Goal: Download file/media: Obtain a digital file from the website

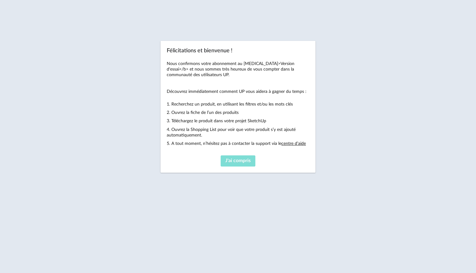
click at [225, 158] on button "J'ai compris" at bounding box center [238, 161] width 35 height 11
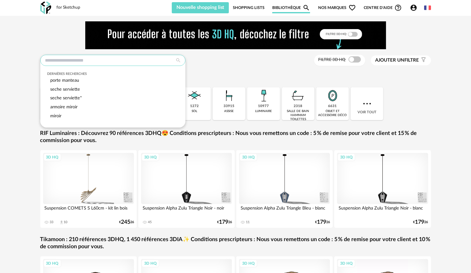
click at [95, 64] on input "text" at bounding box center [112, 60] width 145 height 11
type input "*"
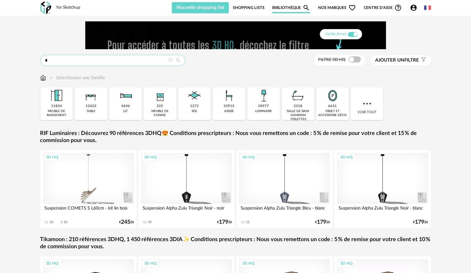
drag, startPoint x: 99, startPoint y: 63, endPoint x: 50, endPoint y: 54, distance: 49.8
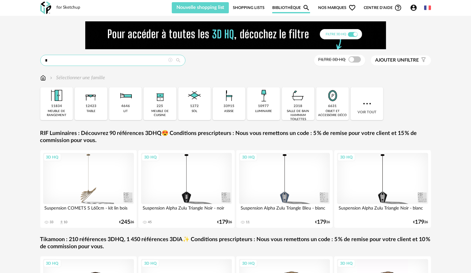
click at [53, 59] on input "*" at bounding box center [112, 60] width 145 height 11
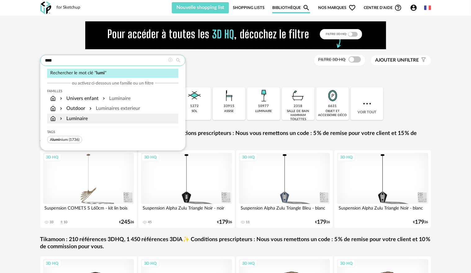
type input "****"
click at [79, 114] on div "Luminaire" at bounding box center [112, 119] width 131 height 10
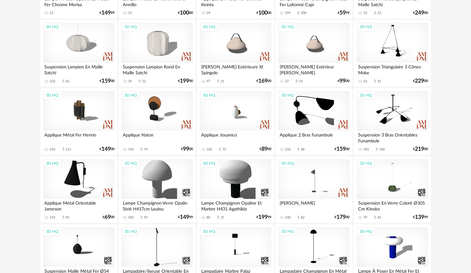
scroll to position [248, 0]
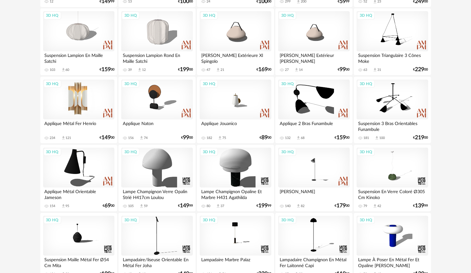
click at [99, 88] on div "3D HQ" at bounding box center [78, 100] width 71 height 40
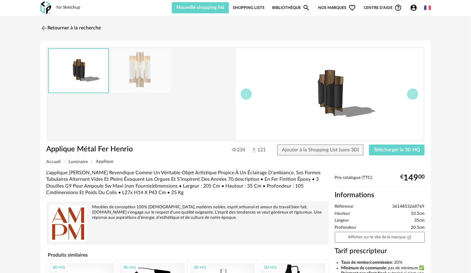
click at [158, 73] on img at bounding box center [141, 71] width 60 height 44
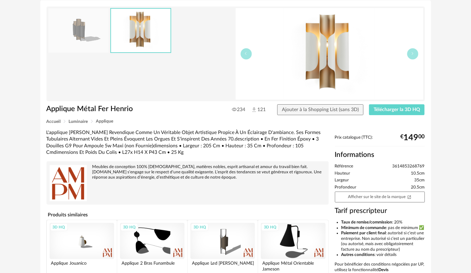
scroll to position [138, 0]
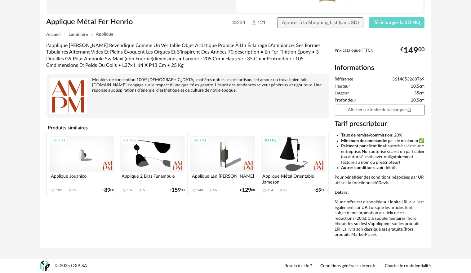
click at [224, 153] on div "3D HQ" at bounding box center [222, 154] width 64 height 36
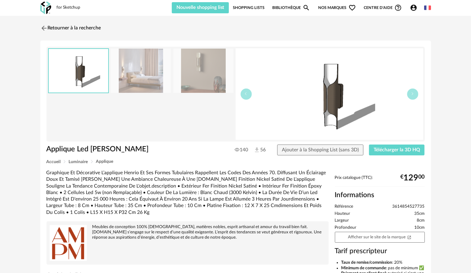
click at [193, 78] on img at bounding box center [203, 71] width 60 height 44
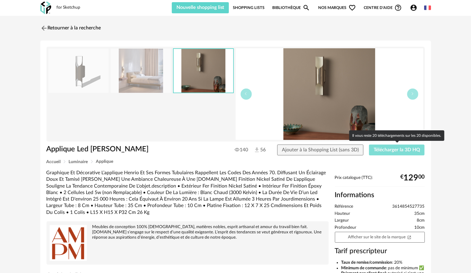
click at [388, 150] on span "Télécharger la 3D HQ" at bounding box center [396, 150] width 46 height 5
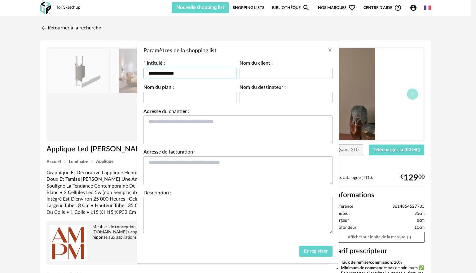
click at [198, 77] on input "**********" at bounding box center [189, 73] width 93 height 11
type input "**********"
click at [299, 253] on button "Enregistrer" at bounding box center [315, 251] width 33 height 11
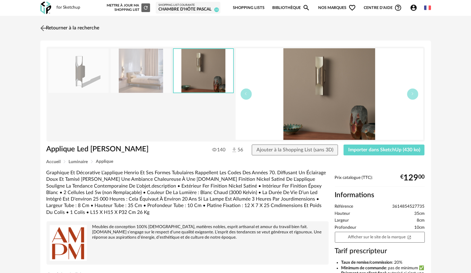
click at [41, 27] on img at bounding box center [43, 28] width 9 height 9
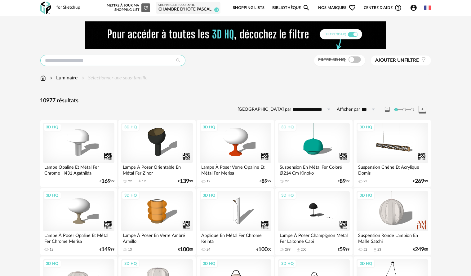
click at [128, 59] on input "text" at bounding box center [112, 60] width 145 height 11
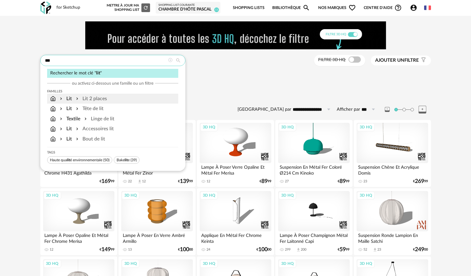
type input "***"
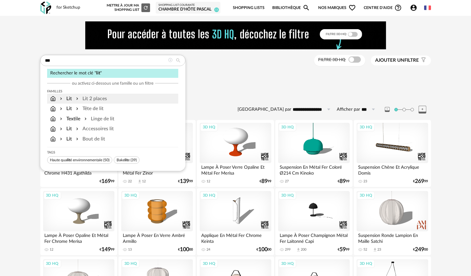
click at [104, 96] on div "Lit 2 places" at bounding box center [91, 98] width 32 height 7
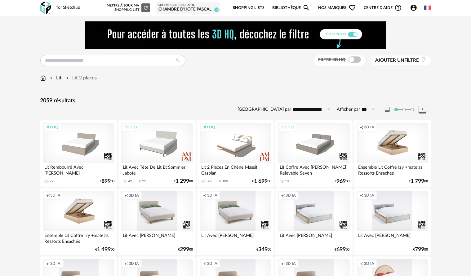
click at [356, 65] on div "Filtre 3D HQ" at bounding box center [339, 60] width 51 height 11
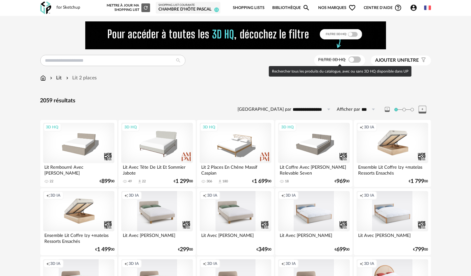
click at [355, 61] on span at bounding box center [354, 59] width 12 height 6
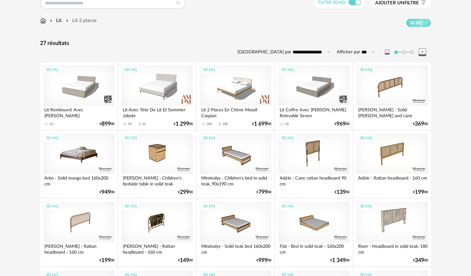
scroll to position [62, 0]
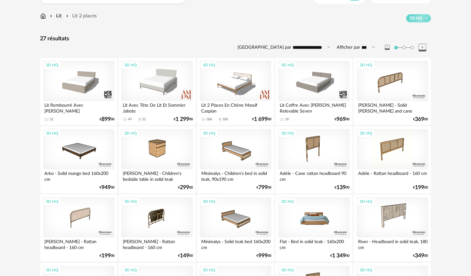
click at [319, 221] on div "3D HQ" at bounding box center [313, 217] width 71 height 40
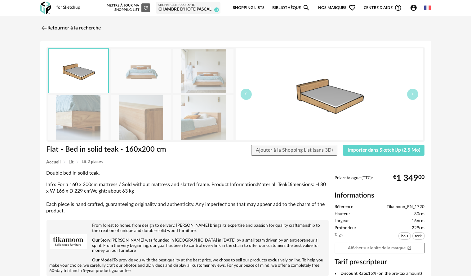
click at [192, 129] on img at bounding box center [203, 117] width 60 height 44
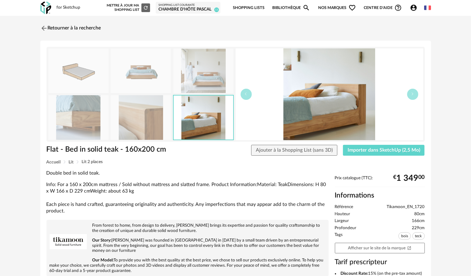
click at [382, 159] on div "Flat - Bed in solid teak - 160x200 cm Ajouter à la Shopping List (sans 3D) Impo…" at bounding box center [235, 152] width 384 height 15
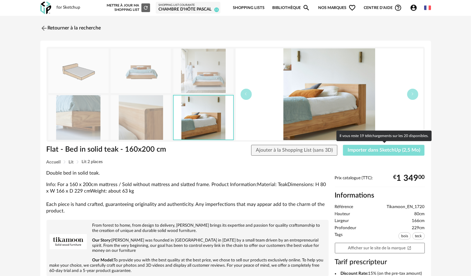
click at [379, 154] on button "Importer dans SketchUp (2,5 Mo)" at bounding box center [384, 150] width 82 height 11
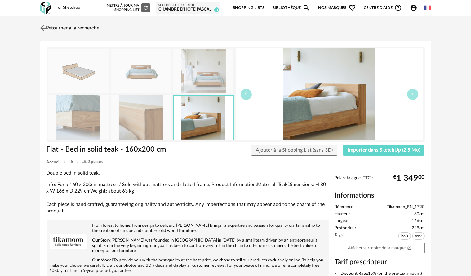
click at [41, 25] on img at bounding box center [43, 28] width 9 height 9
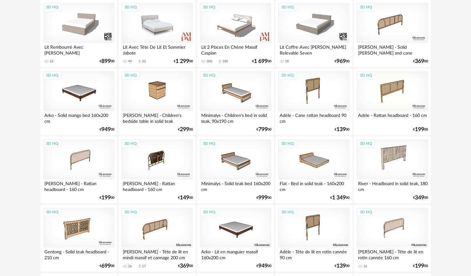
scroll to position [124, 0]
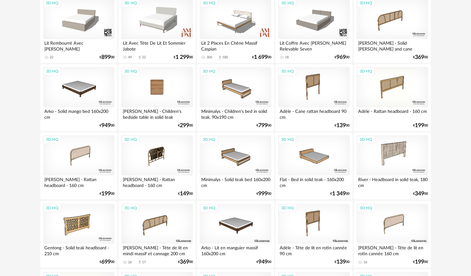
click at [165, 84] on div "3D HQ" at bounding box center [156, 87] width 71 height 40
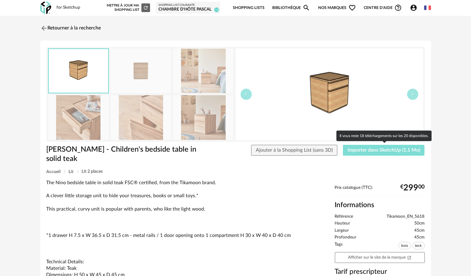
click at [357, 151] on span "Importer dans SketchUp (1,1 Mo)" at bounding box center [383, 150] width 73 height 5
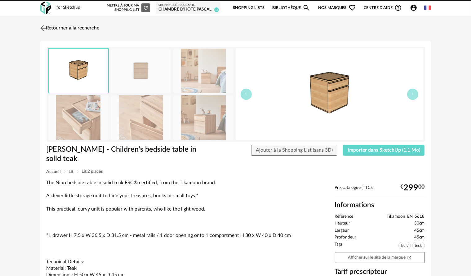
click at [43, 29] on img at bounding box center [43, 28] width 9 height 9
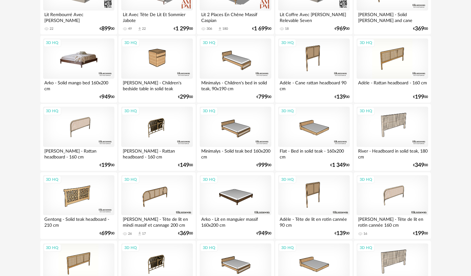
scroll to position [155, 0]
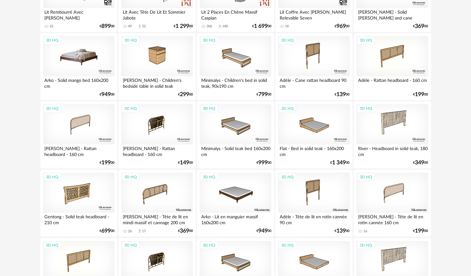
click at [84, 50] on div "3D HQ" at bounding box center [78, 56] width 71 height 40
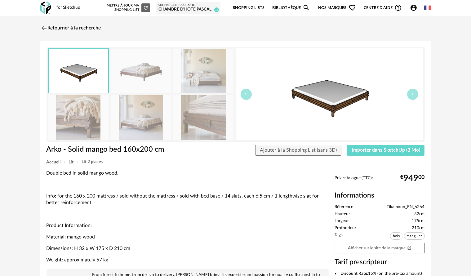
click at [191, 99] on img at bounding box center [203, 117] width 60 height 44
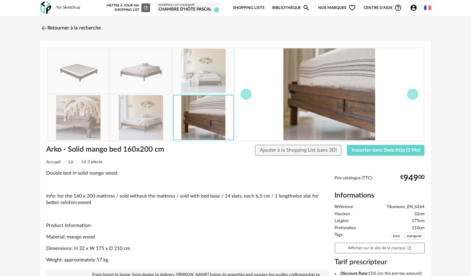
click at [139, 113] on img at bounding box center [141, 117] width 60 height 44
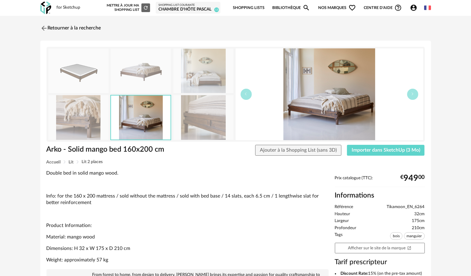
click at [140, 72] on img at bounding box center [141, 71] width 60 height 44
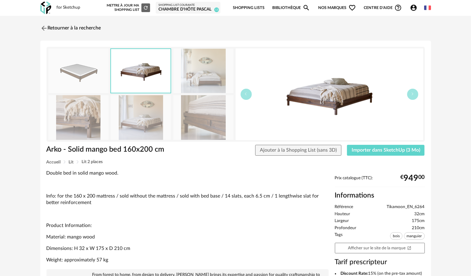
click at [218, 121] on img at bounding box center [203, 117] width 60 height 44
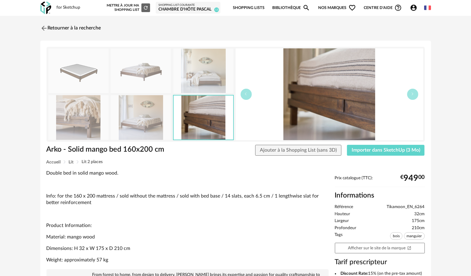
click at [200, 77] on img at bounding box center [203, 71] width 60 height 44
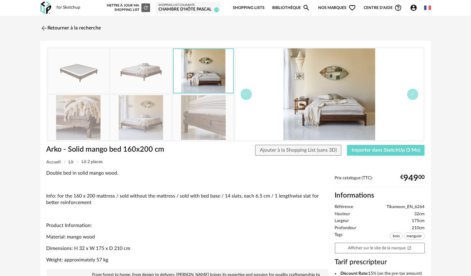
click at [91, 121] on img at bounding box center [78, 117] width 60 height 44
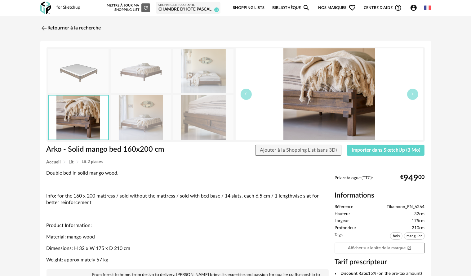
click at [119, 120] on img at bounding box center [141, 117] width 60 height 44
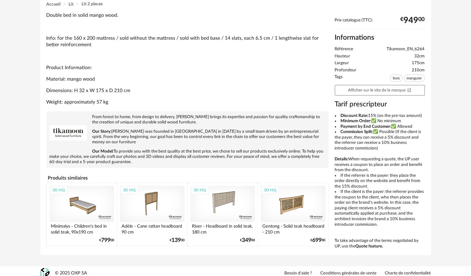
scroll to position [162, 0]
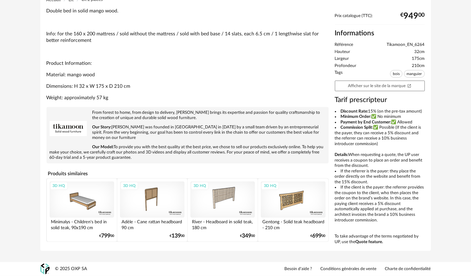
click at [141, 197] on div "3D HQ" at bounding box center [152, 199] width 64 height 36
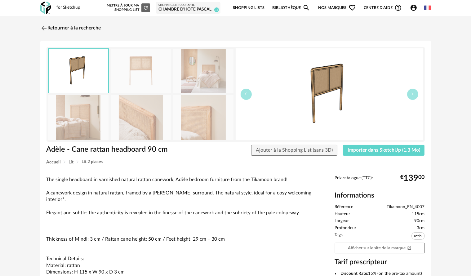
click at [191, 117] on img at bounding box center [203, 117] width 60 height 44
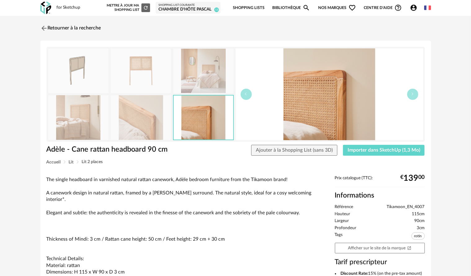
click at [145, 116] on img at bounding box center [141, 117] width 60 height 44
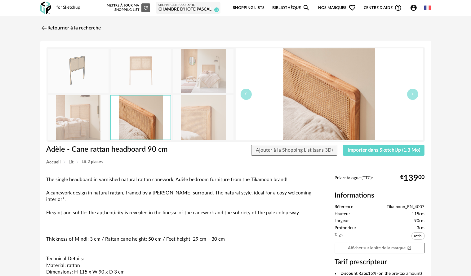
click at [141, 69] on img at bounding box center [141, 71] width 60 height 44
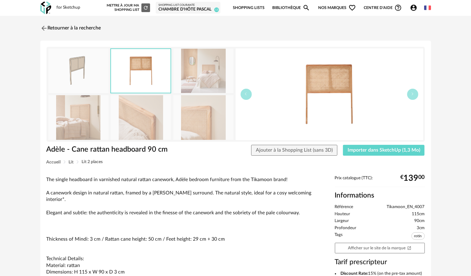
click at [83, 125] on img at bounding box center [78, 117] width 60 height 44
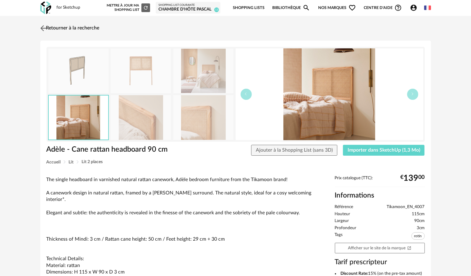
click at [45, 29] on img at bounding box center [43, 28] width 9 height 9
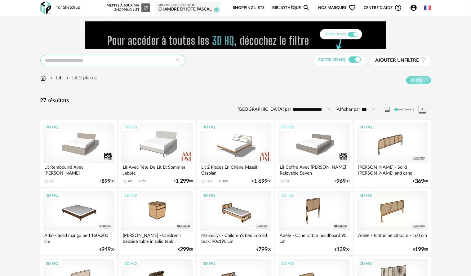
click at [54, 62] on input "text" at bounding box center [112, 60] width 145 height 11
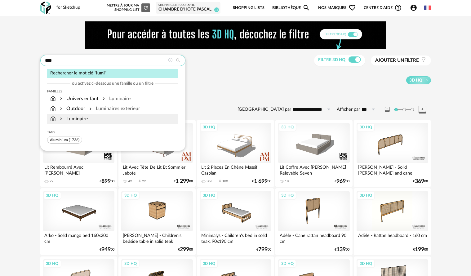
type input "****"
click at [78, 119] on div "Luminaire" at bounding box center [73, 118] width 29 height 7
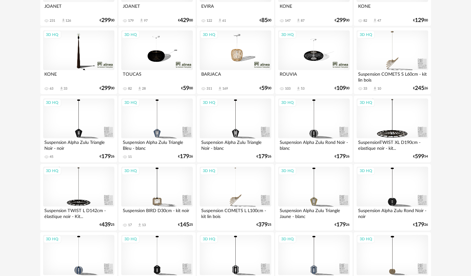
scroll to position [1240, 0]
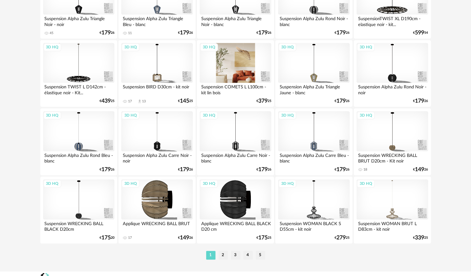
click at [241, 68] on div "3D HQ" at bounding box center [235, 63] width 71 height 40
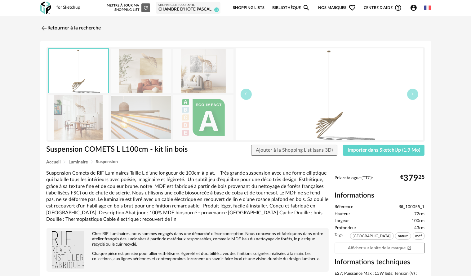
click at [105, 121] on img at bounding box center [78, 117] width 60 height 44
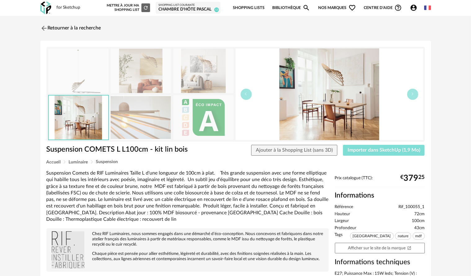
click at [373, 146] on button "Importer dans SketchUp (1,9 Mo)" at bounding box center [384, 150] width 82 height 11
click at [47, 30] on img at bounding box center [43, 28] width 9 height 9
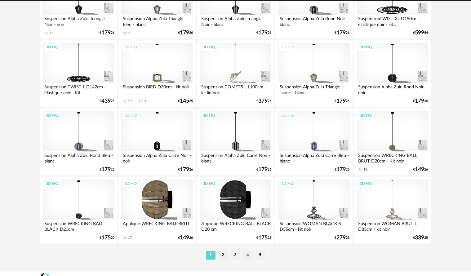
scroll to position [1249, 0]
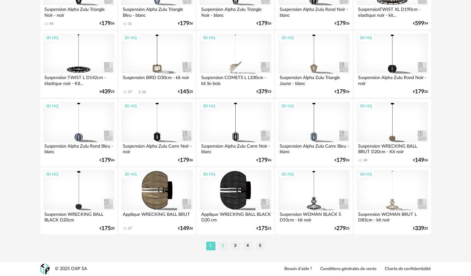
click at [225, 250] on li "2" at bounding box center [222, 245] width 9 height 9
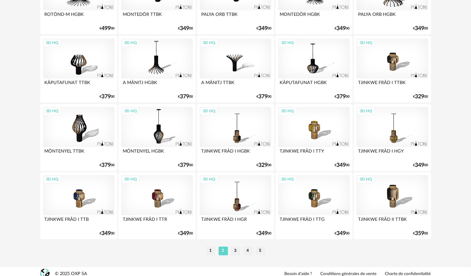
scroll to position [1249, 0]
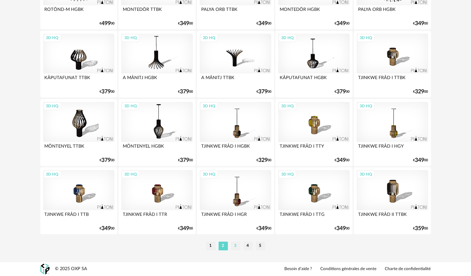
click at [232, 245] on li "3" at bounding box center [235, 245] width 9 height 9
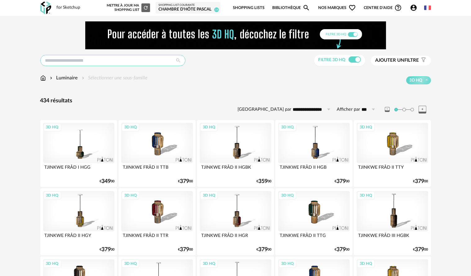
click at [107, 64] on input "text" at bounding box center [112, 60] width 145 height 11
type input "**********"
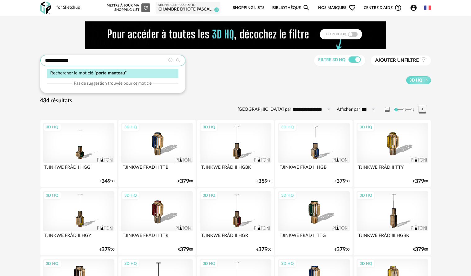
type input "**********"
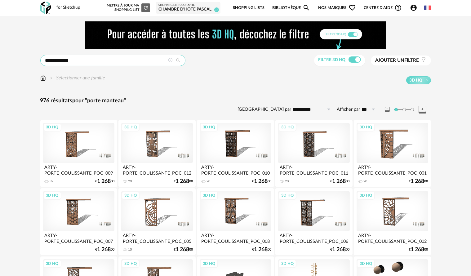
drag, startPoint x: 107, startPoint y: 63, endPoint x: 73, endPoint y: 64, distance: 34.4
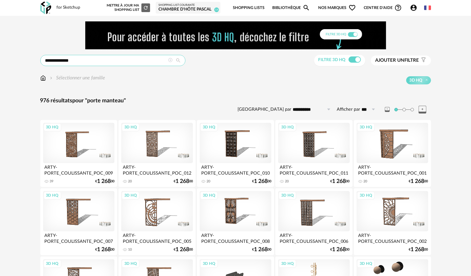
click at [73, 64] on input "**********" at bounding box center [112, 60] width 145 height 11
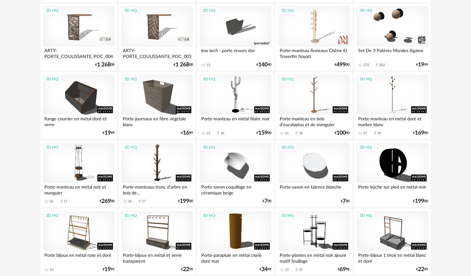
scroll to position [186, 0]
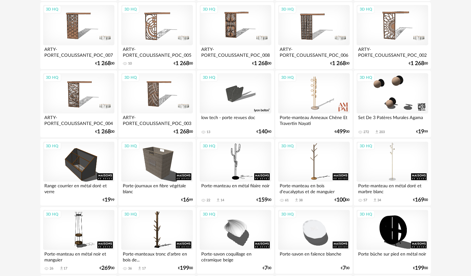
click at [397, 164] on div "3D HQ" at bounding box center [391, 162] width 71 height 40
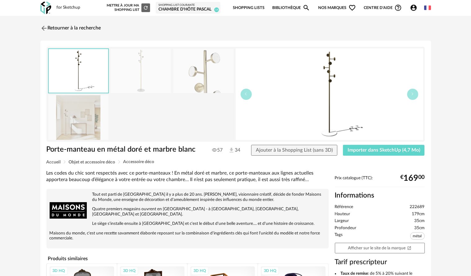
click at [215, 73] on img at bounding box center [203, 71] width 60 height 44
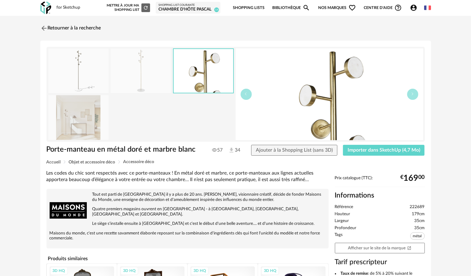
click at [87, 111] on img at bounding box center [78, 117] width 60 height 44
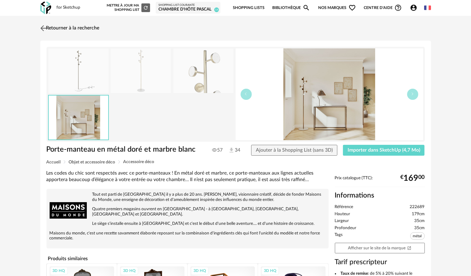
click at [42, 29] on img at bounding box center [43, 28] width 9 height 9
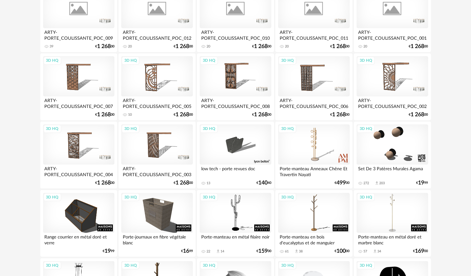
scroll to position [133, 0]
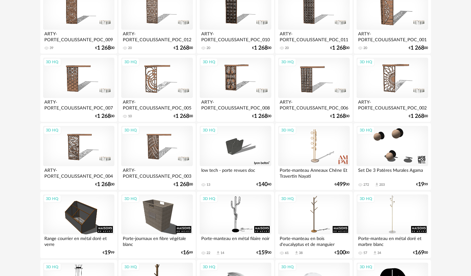
click at [391, 226] on div "3D HQ" at bounding box center [391, 214] width 71 height 40
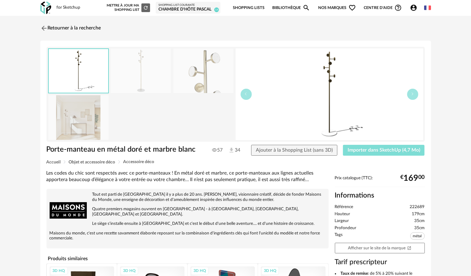
click at [376, 146] on button "Importer dans SketchUp (4,7 Mo)" at bounding box center [384, 150] width 82 height 11
click at [46, 30] on img at bounding box center [43, 28] width 9 height 9
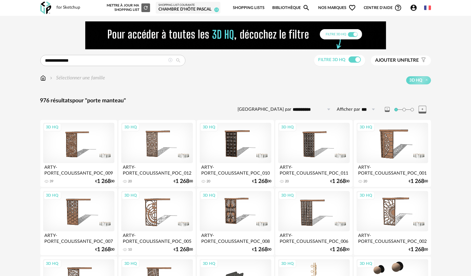
click at [172, 59] on icon at bounding box center [170, 60] width 4 height 4
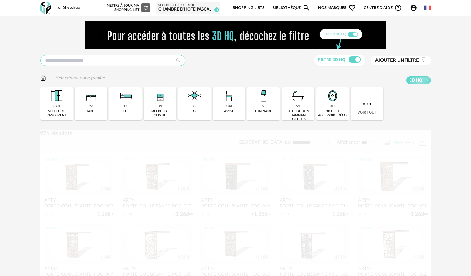
click at [146, 60] on input "text" at bounding box center [112, 60] width 145 height 11
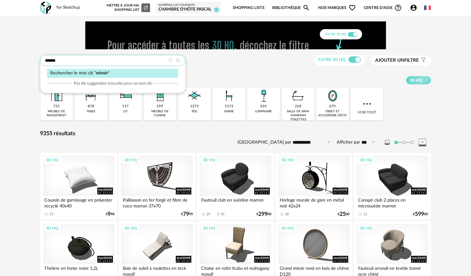
type input "******"
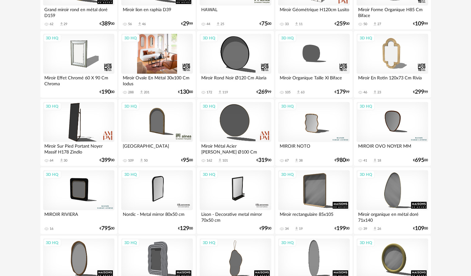
scroll to position [372, 0]
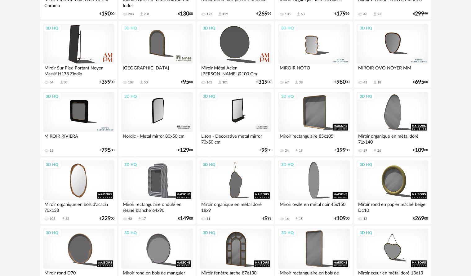
click at [79, 183] on div "3D HQ" at bounding box center [78, 180] width 71 height 40
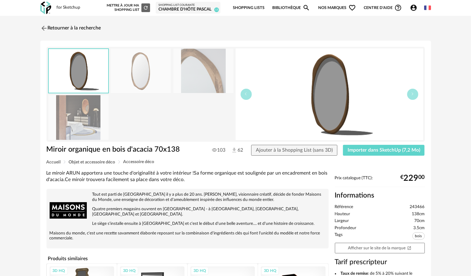
click at [84, 119] on img at bounding box center [78, 117] width 60 height 44
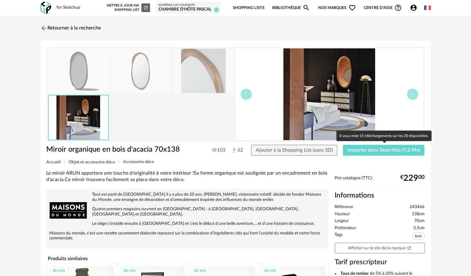
click at [219, 75] on img at bounding box center [203, 71] width 60 height 44
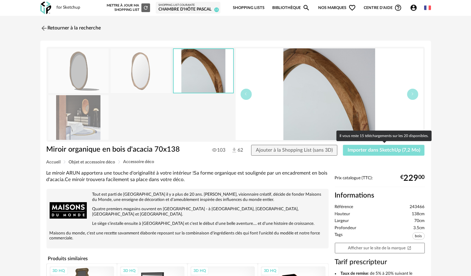
click at [382, 154] on button "Importer dans SketchUp (7,2 Mo)" at bounding box center [384, 150] width 82 height 11
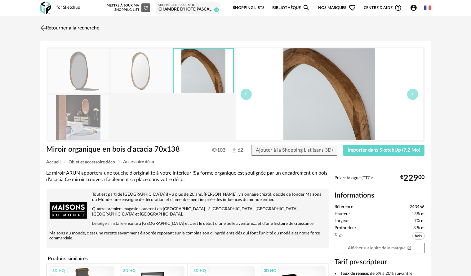
click at [45, 27] on img at bounding box center [43, 28] width 9 height 9
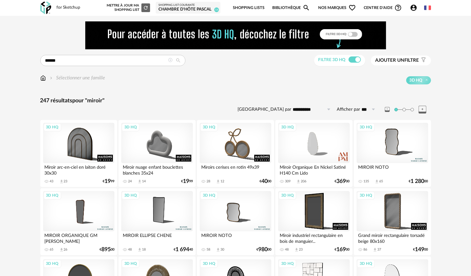
click at [172, 61] on icon at bounding box center [170, 60] width 4 height 4
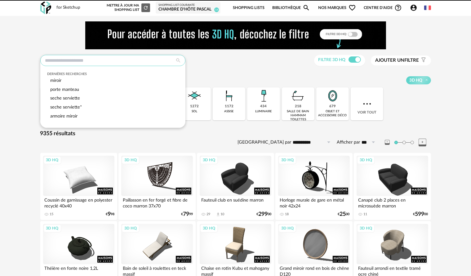
click at [169, 61] on input "text" at bounding box center [112, 60] width 145 height 11
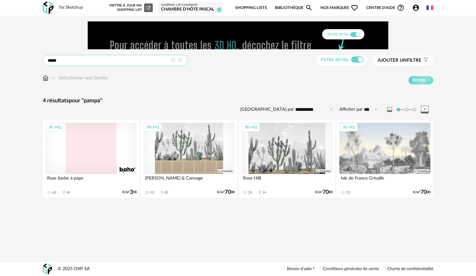
drag, startPoint x: 76, startPoint y: 58, endPoint x: 25, endPoint y: 61, distance: 50.9
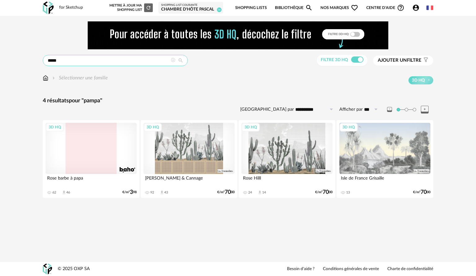
click at [25, 61] on div "**********" at bounding box center [238, 113] width 476 height 195
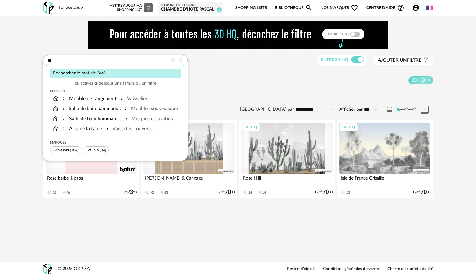
type input "*"
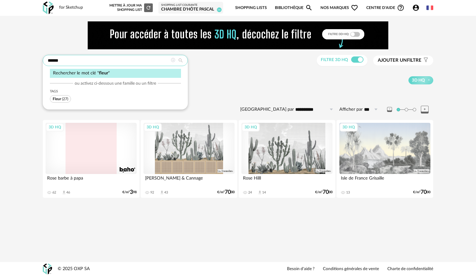
type input "******"
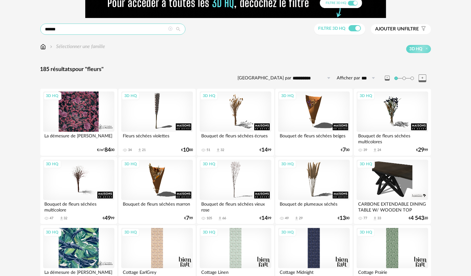
scroll to position [9, 0]
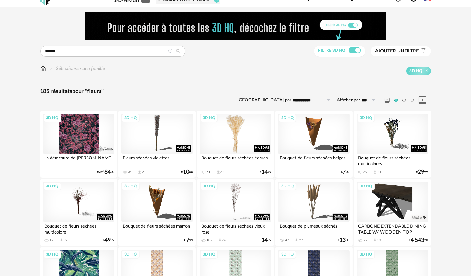
click at [227, 145] on div "3D HQ" at bounding box center [235, 133] width 71 height 40
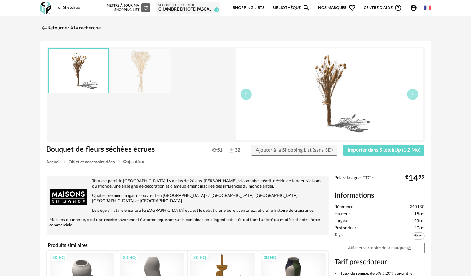
click at [148, 77] on img at bounding box center [141, 71] width 60 height 44
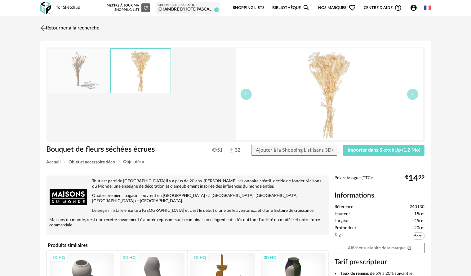
click at [44, 25] on img at bounding box center [43, 28] width 9 height 9
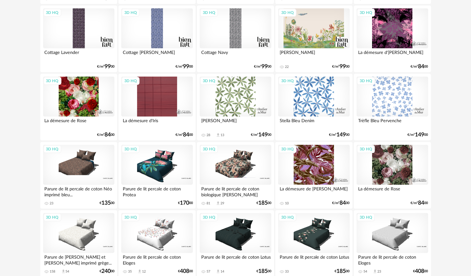
scroll to position [443, 0]
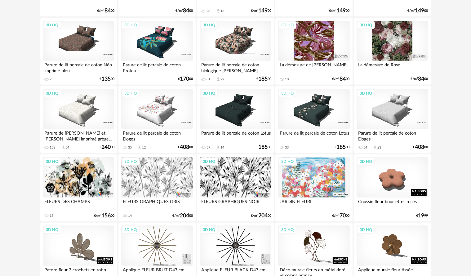
click at [97, 118] on div "3D HQ" at bounding box center [78, 109] width 71 height 40
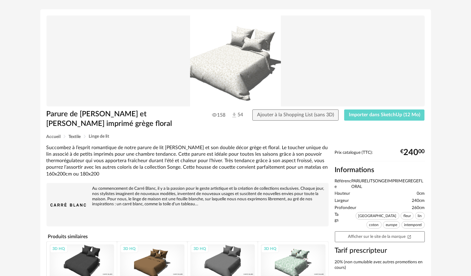
scroll to position [91, 0]
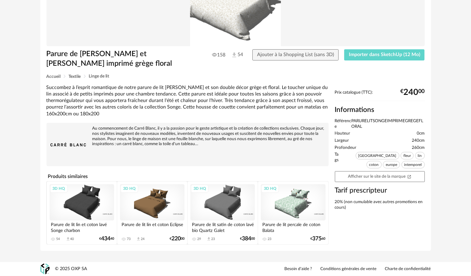
click at [160, 206] on div "3D HQ" at bounding box center [152, 202] width 64 height 36
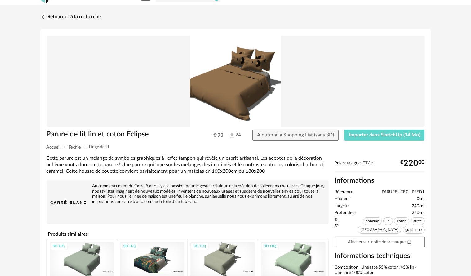
scroll to position [8, 0]
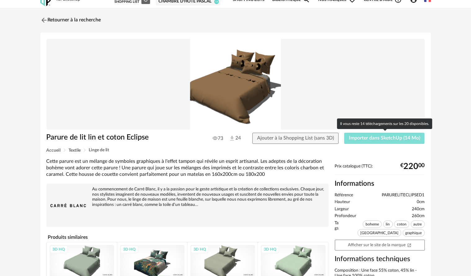
click at [373, 137] on span "Importer dans SketchUp (14 Mo)" at bounding box center [384, 137] width 71 height 5
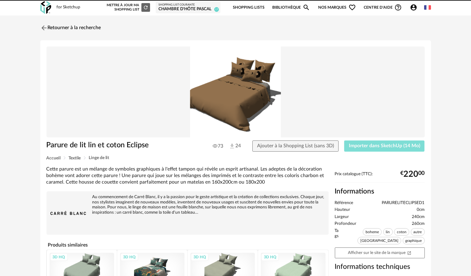
scroll to position [0, 0]
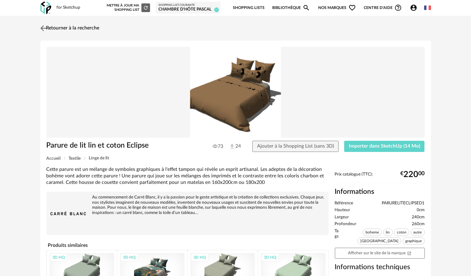
click at [45, 24] on img at bounding box center [43, 28] width 9 height 9
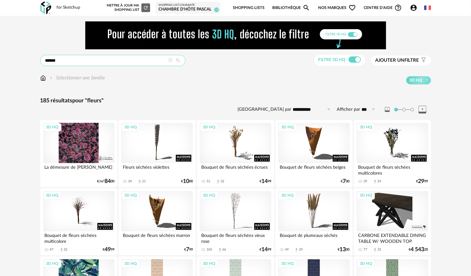
drag, startPoint x: 75, startPoint y: 61, endPoint x: 30, endPoint y: 61, distance: 45.6
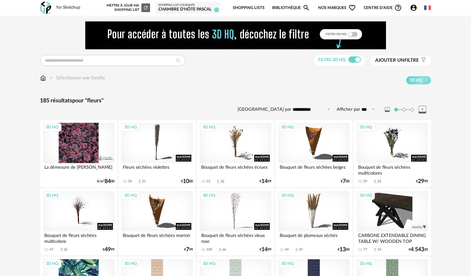
click at [42, 75] on img at bounding box center [43, 77] width 6 height 7
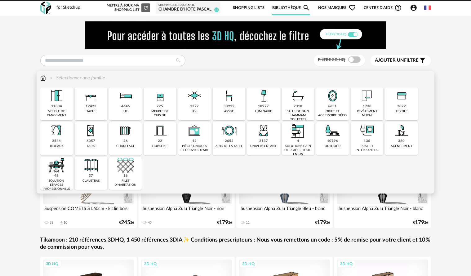
click at [319, 100] on div "6631 objet et accessoire déco" at bounding box center [332, 103] width 33 height 33
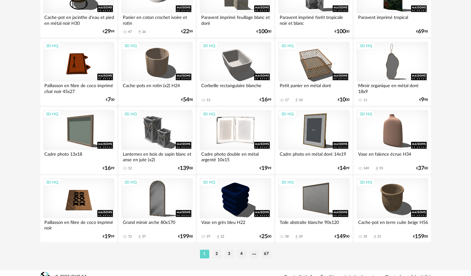
scroll to position [1249, 0]
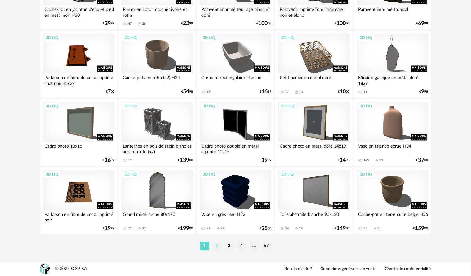
click at [215, 243] on li "2" at bounding box center [216, 245] width 9 height 9
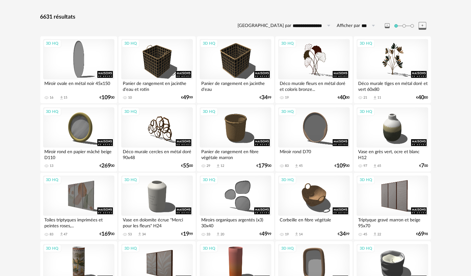
scroll to position [93, 0]
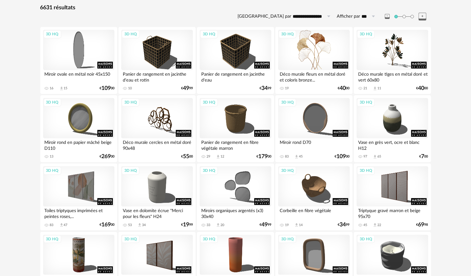
click at [313, 48] on div "3D HQ" at bounding box center [313, 50] width 71 height 40
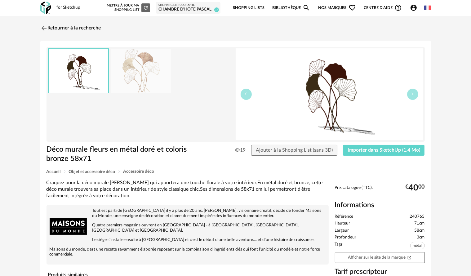
click at [165, 73] on img at bounding box center [141, 71] width 60 height 44
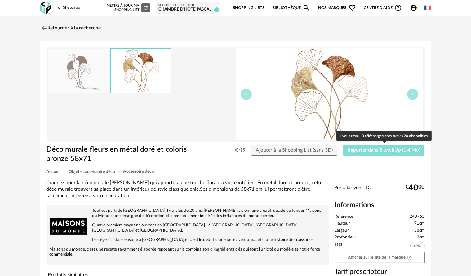
click at [383, 153] on button "Importer dans SketchUp (1,4 Mo)" at bounding box center [384, 150] width 82 height 11
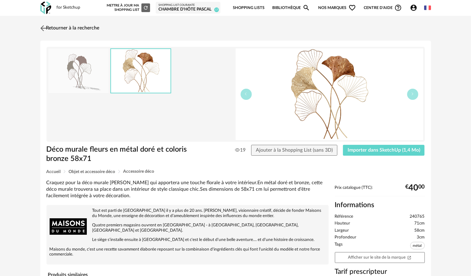
click at [48, 28] on link "Retourner à la recherche" at bounding box center [69, 28] width 61 height 14
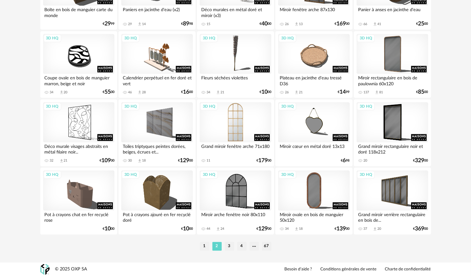
scroll to position [1249, 0]
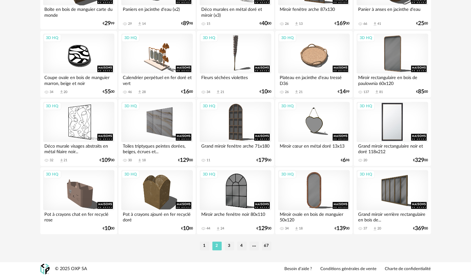
click at [408, 125] on div "3D HQ" at bounding box center [391, 122] width 71 height 40
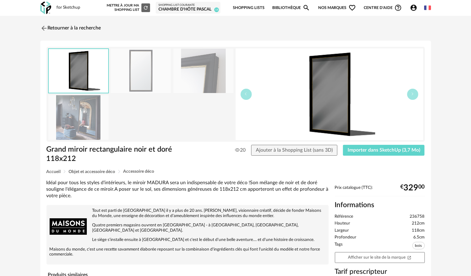
click at [92, 110] on img at bounding box center [78, 117] width 60 height 44
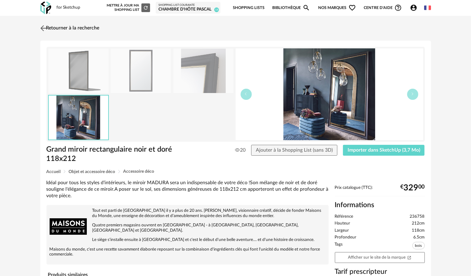
click at [43, 27] on img at bounding box center [43, 28] width 9 height 9
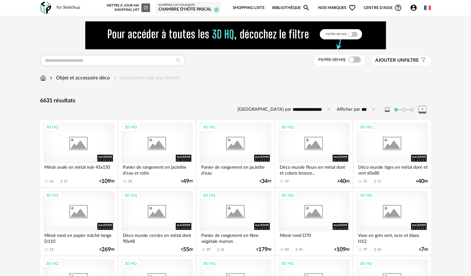
scroll to position [1249, 0]
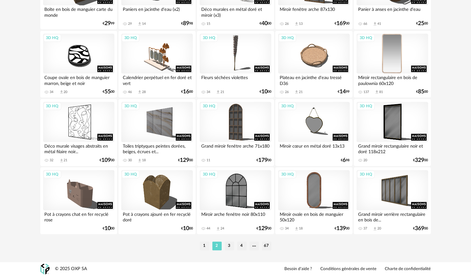
click at [383, 69] on div "3D HQ" at bounding box center [391, 53] width 71 height 40
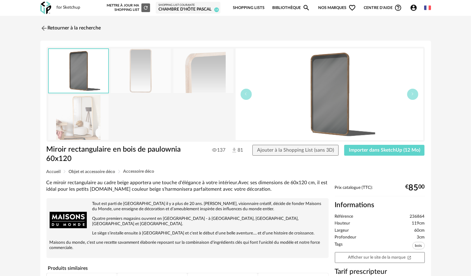
click at [99, 105] on img at bounding box center [78, 117] width 60 height 44
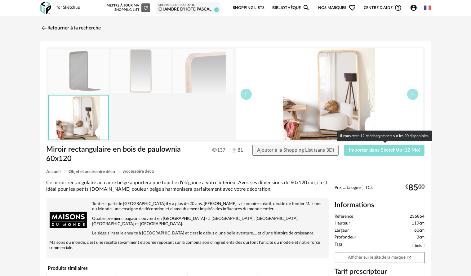
click at [376, 150] on span "Importer dans SketchUp (12 Mo)" at bounding box center [384, 150] width 71 height 5
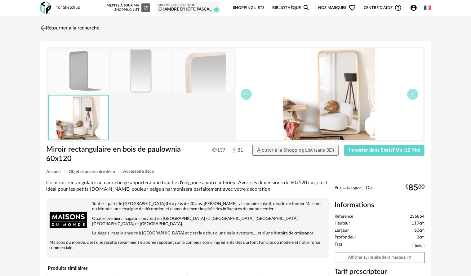
click at [46, 27] on img at bounding box center [43, 28] width 9 height 9
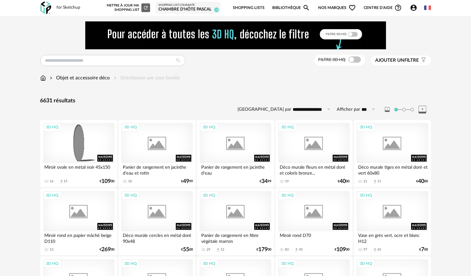
scroll to position [1249, 0]
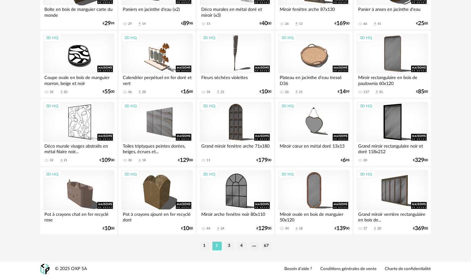
click at [230, 244] on li "3" at bounding box center [229, 245] width 9 height 9
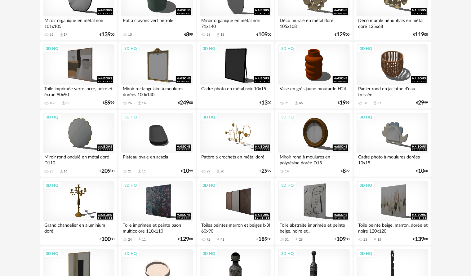
scroll to position [217, 0]
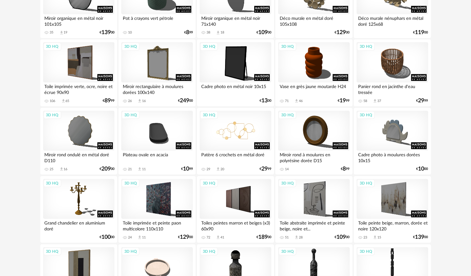
click at [218, 126] on div "3D HQ" at bounding box center [235, 131] width 71 height 40
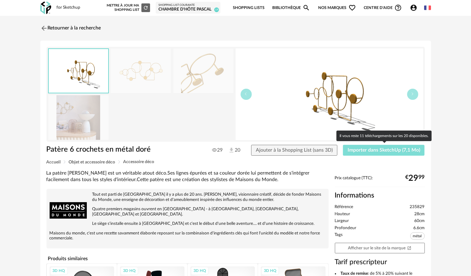
click at [359, 150] on span "Importer dans SketchUp (7,1 Mo)" at bounding box center [383, 150] width 73 height 5
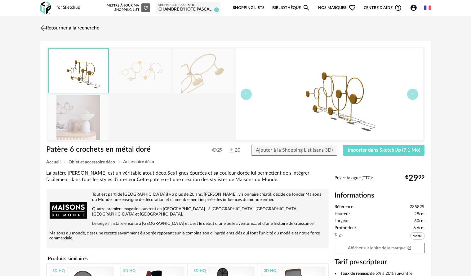
click at [46, 32] on img at bounding box center [43, 28] width 9 height 9
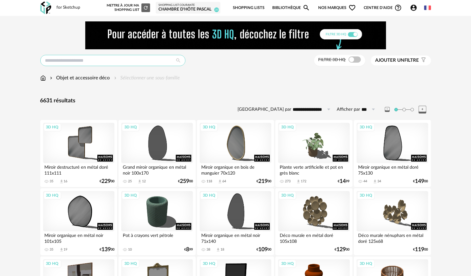
click at [86, 64] on input "text" at bounding box center [112, 60] width 145 height 11
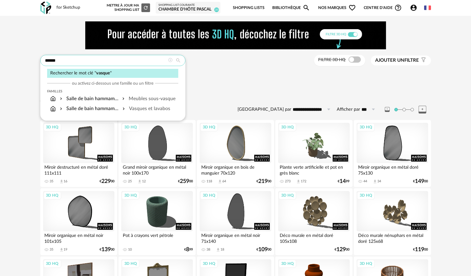
type input "******"
type input "**********"
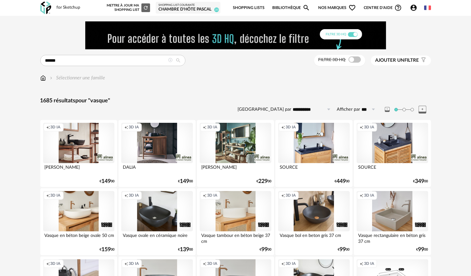
click at [349, 62] on span at bounding box center [354, 59] width 12 height 6
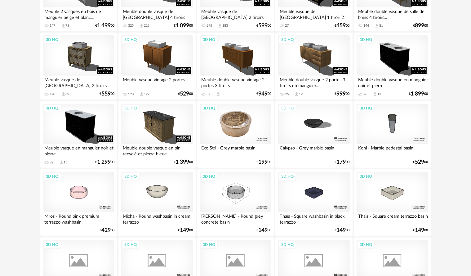
scroll to position [248, 0]
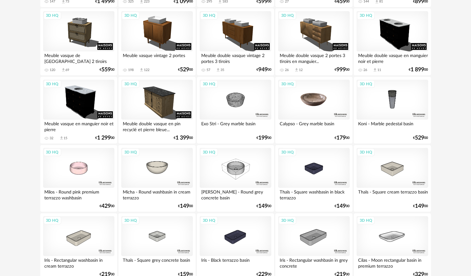
click at [303, 108] on div "3D HQ" at bounding box center [313, 100] width 71 height 40
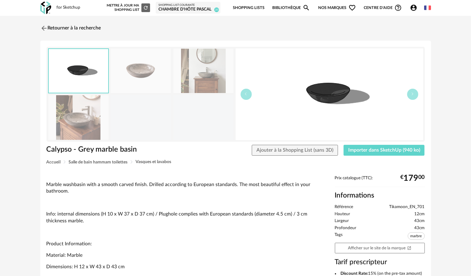
click at [95, 124] on img at bounding box center [78, 117] width 60 height 44
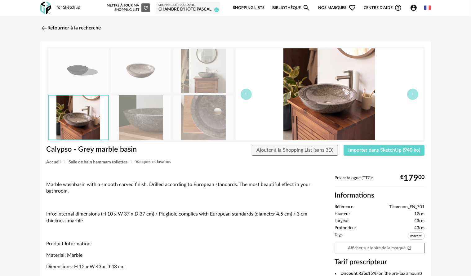
click at [120, 81] on img at bounding box center [141, 71] width 60 height 44
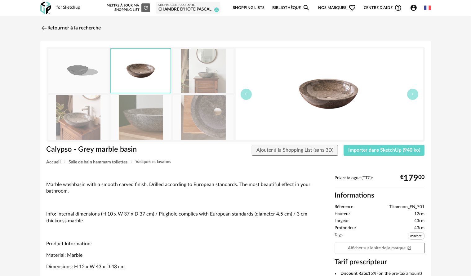
click at [64, 79] on img at bounding box center [78, 71] width 60 height 44
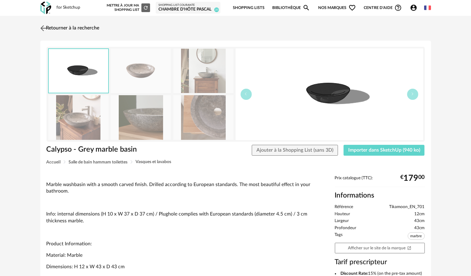
click at [44, 27] on img at bounding box center [43, 28] width 9 height 9
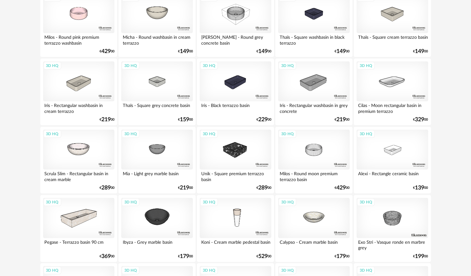
scroll to position [403, 0]
click at [103, 154] on div "3D HQ" at bounding box center [78, 149] width 71 height 40
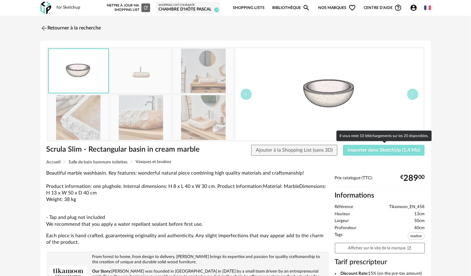
click at [359, 152] on span "Importer dans SketchUp (1,4 Mo)" at bounding box center [383, 150] width 73 height 5
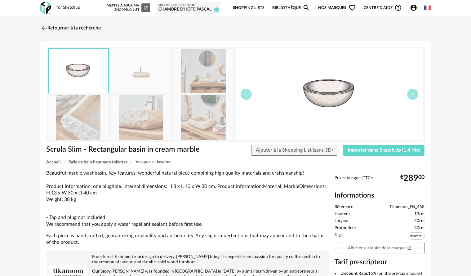
click at [40, 26] on div "Retourner à la recherche Scrula Slim - Rectangular basin in cream marble Scrula…" at bounding box center [236, 222] width 402 height 403
click at [45, 29] on img at bounding box center [43, 28] width 9 height 9
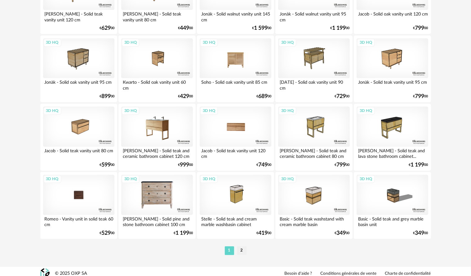
scroll to position [1249, 0]
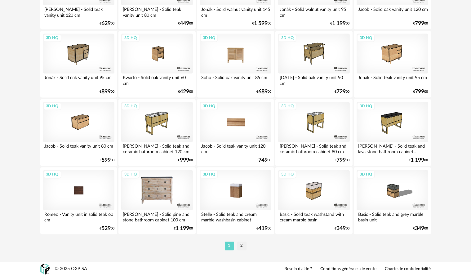
click at [263, 190] on div "3D HQ" at bounding box center [235, 190] width 71 height 40
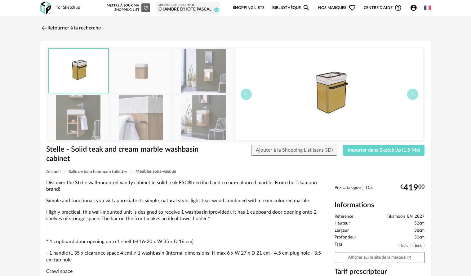
click at [161, 123] on img at bounding box center [141, 117] width 60 height 44
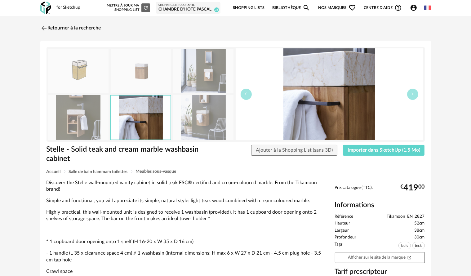
click at [191, 123] on img at bounding box center [203, 117] width 60 height 44
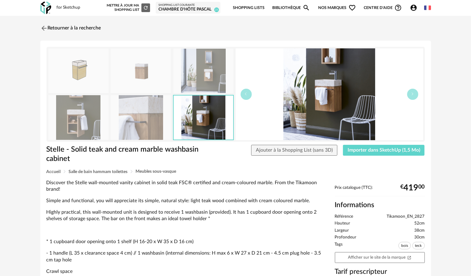
click at [189, 73] on img at bounding box center [203, 71] width 60 height 44
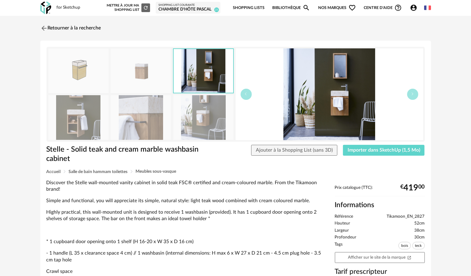
click at [157, 76] on img at bounding box center [141, 71] width 60 height 44
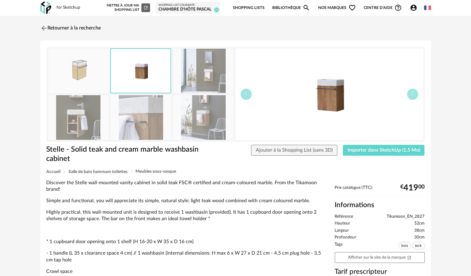
click at [145, 109] on img at bounding box center [141, 117] width 60 height 44
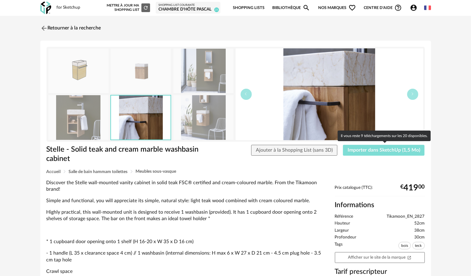
click at [361, 152] on span "Importer dans SketchUp (1,5 Mo)" at bounding box center [383, 150] width 73 height 5
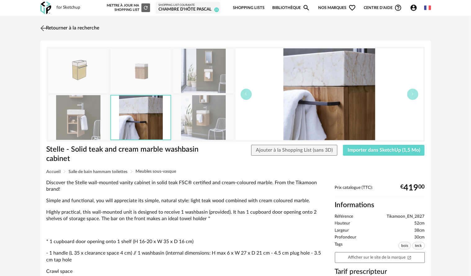
click at [45, 28] on img at bounding box center [43, 28] width 9 height 9
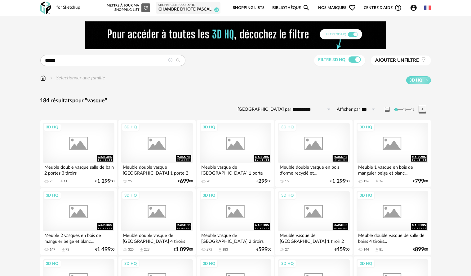
scroll to position [1249, 0]
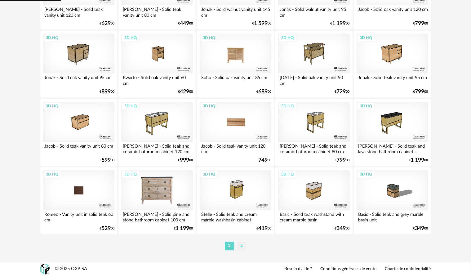
click at [241, 245] on li "2" at bounding box center [241, 245] width 9 height 9
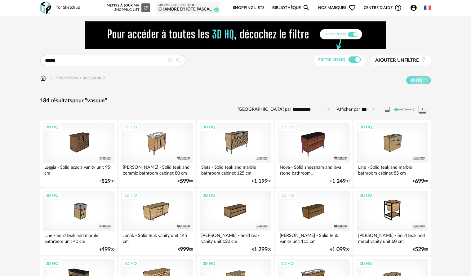
click at [170, 60] on icon at bounding box center [170, 60] width 4 height 4
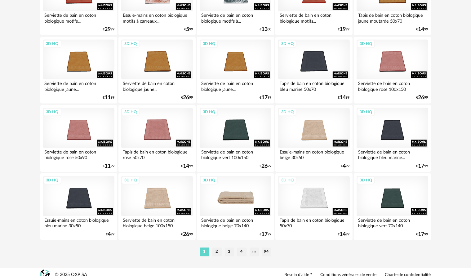
scroll to position [1282, 0]
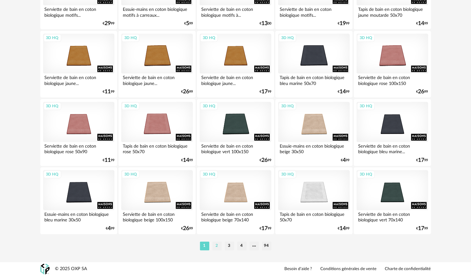
click at [217, 248] on li "2" at bounding box center [216, 245] width 9 height 9
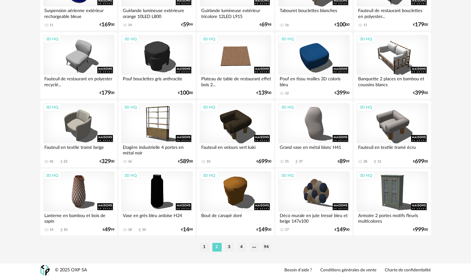
scroll to position [1282, 0]
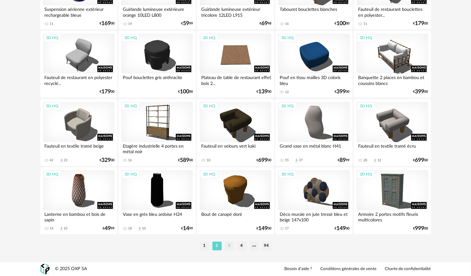
click at [231, 245] on li "3" at bounding box center [229, 245] width 9 height 9
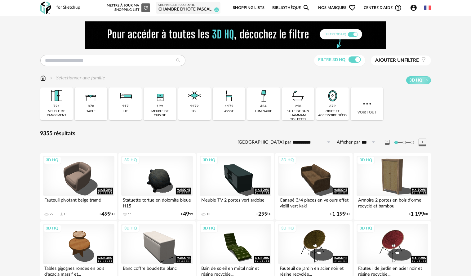
click at [114, 62] on input "text" at bounding box center [112, 60] width 145 height 11
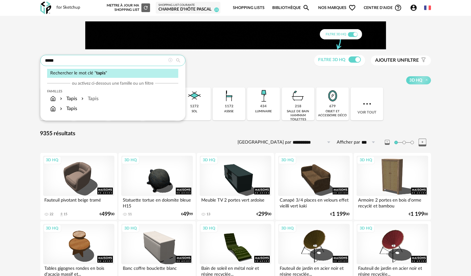
type input "*****"
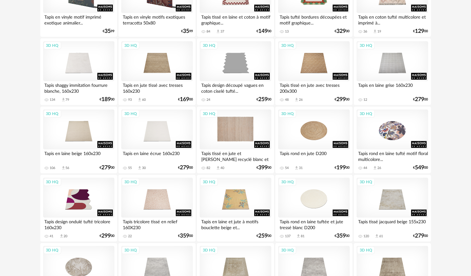
scroll to position [434, 0]
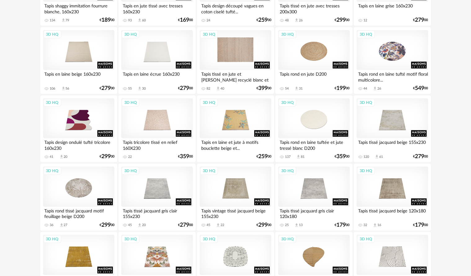
click at [237, 53] on div "3D HQ" at bounding box center [235, 50] width 71 height 40
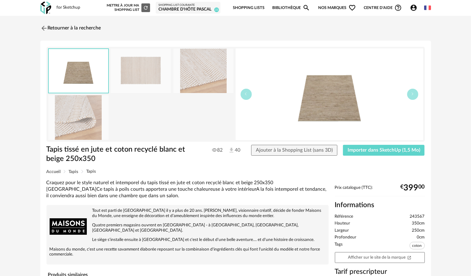
click at [205, 83] on img at bounding box center [203, 71] width 60 height 44
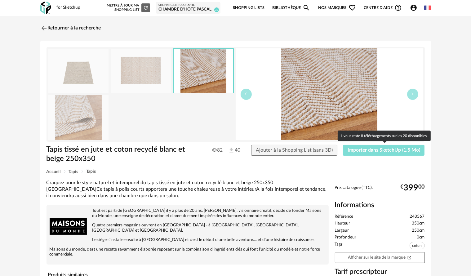
click at [392, 151] on span "Importer dans SketchUp (1,5 Mo)" at bounding box center [383, 150] width 73 height 5
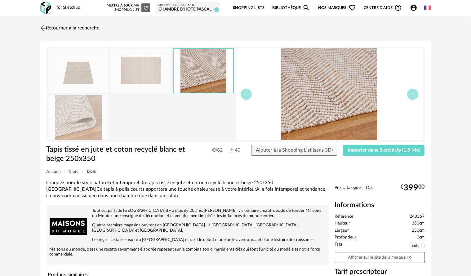
click at [41, 26] on img at bounding box center [43, 28] width 9 height 9
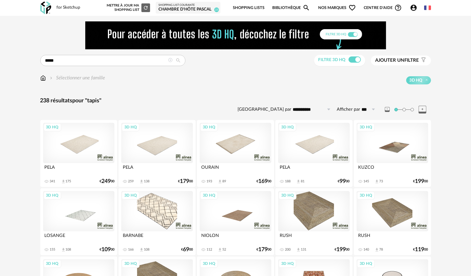
click at [168, 60] on icon at bounding box center [170, 60] width 4 height 4
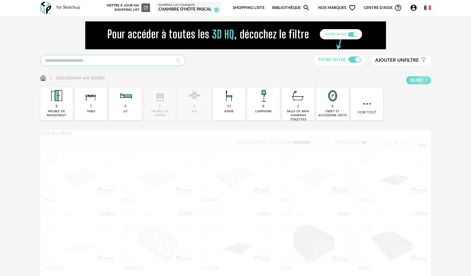
click at [152, 63] on input "text" at bounding box center [112, 60] width 145 height 11
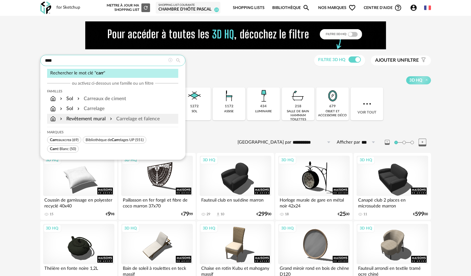
type input "****"
click at [139, 114] on div "Revêtement mural Carrelage et faïence" at bounding box center [112, 119] width 131 height 10
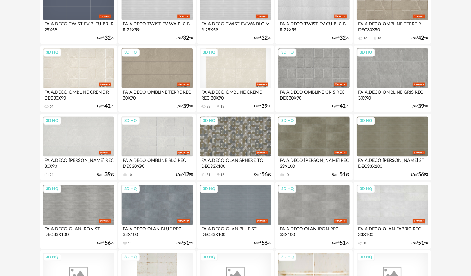
scroll to position [1249, 0]
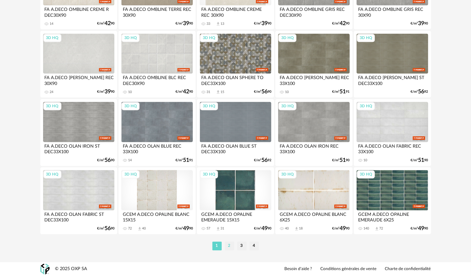
click at [228, 243] on li "2" at bounding box center [229, 245] width 9 height 9
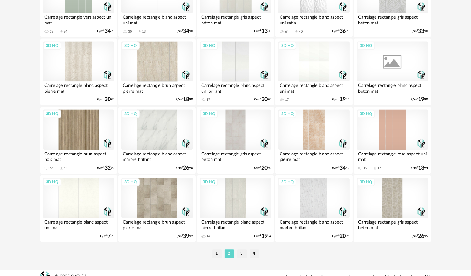
scroll to position [1249, 0]
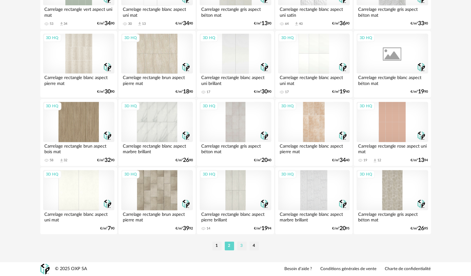
click at [242, 243] on li "3" at bounding box center [241, 245] width 9 height 9
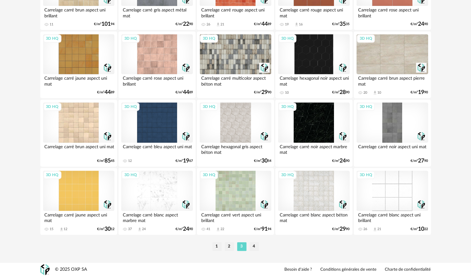
scroll to position [1249, 0]
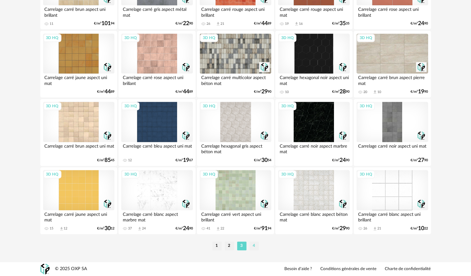
click at [254, 244] on li "4" at bounding box center [253, 245] width 9 height 9
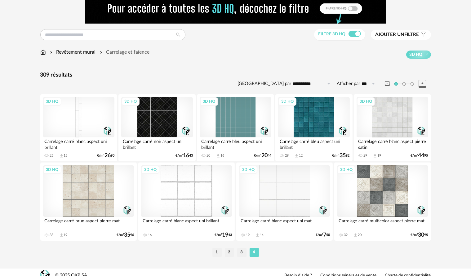
scroll to position [32, 0]
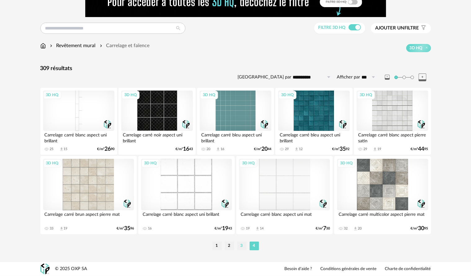
click at [244, 245] on li "3" at bounding box center [241, 245] width 9 height 9
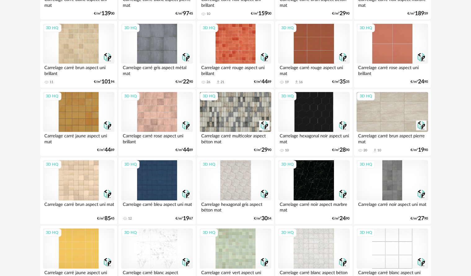
scroll to position [1249, 0]
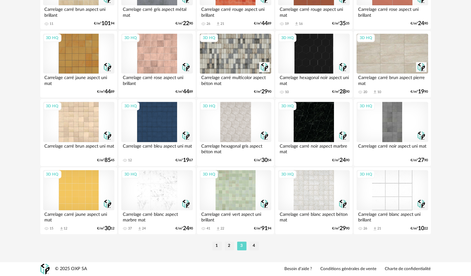
drag, startPoint x: 218, startPoint y: 247, endPoint x: 216, endPoint y: 242, distance: 5.4
click at [218, 247] on li "1" at bounding box center [216, 245] width 9 height 9
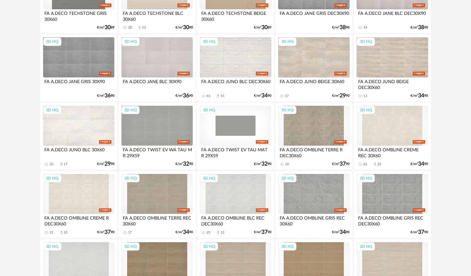
scroll to position [248, 0]
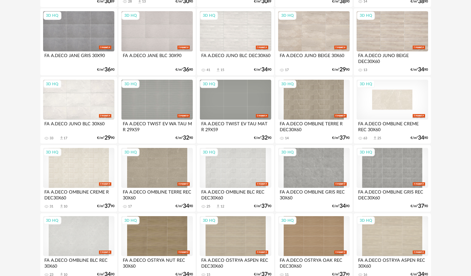
click at [388, 109] on div "3D HQ" at bounding box center [391, 100] width 71 height 40
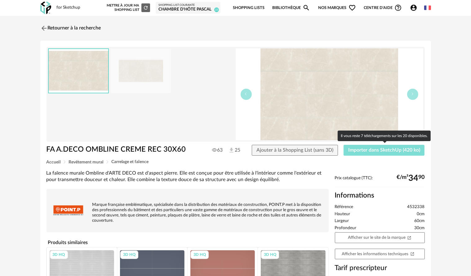
click at [384, 151] on span "Importer dans SketchUp (420 ko)" at bounding box center [384, 150] width 72 height 5
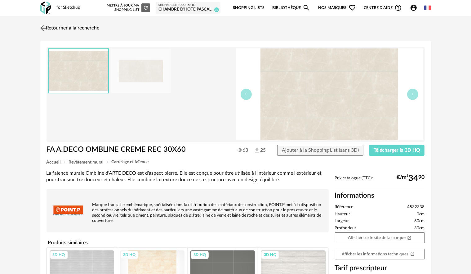
click at [45, 29] on img at bounding box center [43, 28] width 9 height 9
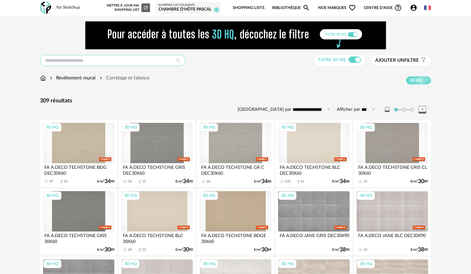
click at [76, 60] on input "text" at bounding box center [112, 60] width 145 height 11
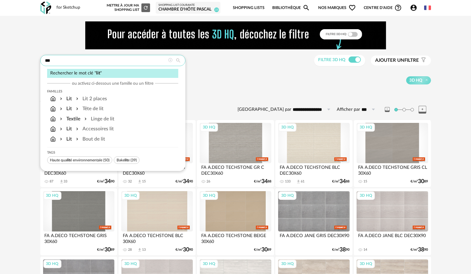
type input "***"
type input "**********"
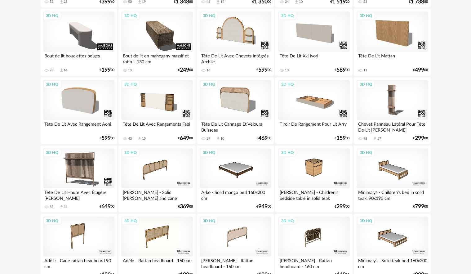
scroll to position [248, 0]
click at [163, 95] on div "3D HQ" at bounding box center [156, 100] width 71 height 40
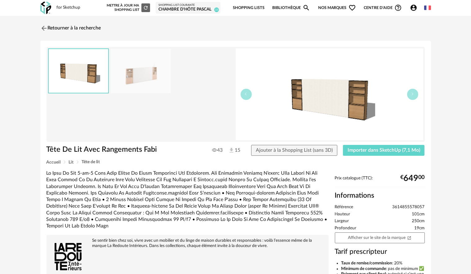
click at [135, 71] on img at bounding box center [141, 71] width 60 height 44
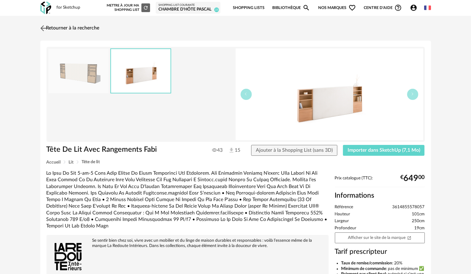
click at [43, 26] on img at bounding box center [43, 28] width 9 height 9
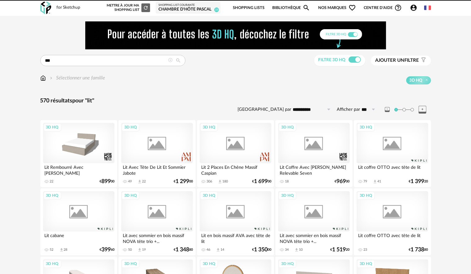
scroll to position [248, 0]
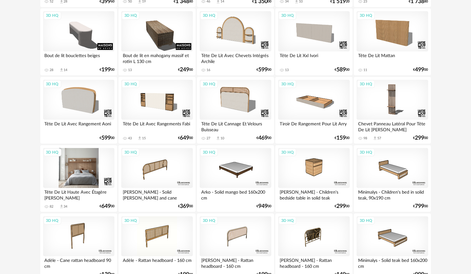
click at [94, 152] on div "3D HQ" at bounding box center [78, 168] width 71 height 40
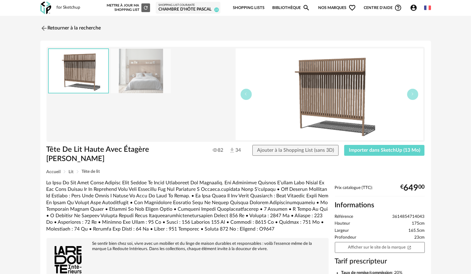
click at [132, 90] on img at bounding box center [141, 71] width 60 height 44
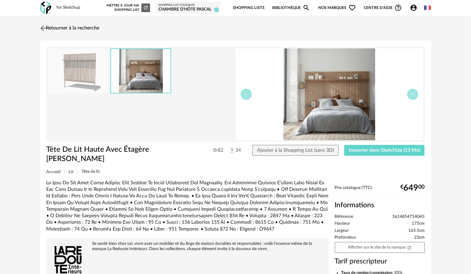
click at [41, 27] on img at bounding box center [43, 28] width 9 height 9
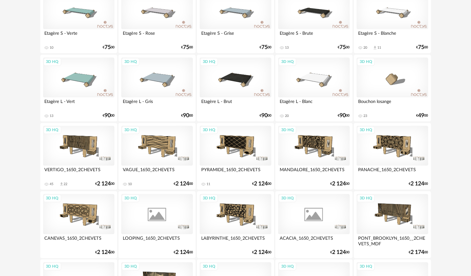
scroll to position [1249, 0]
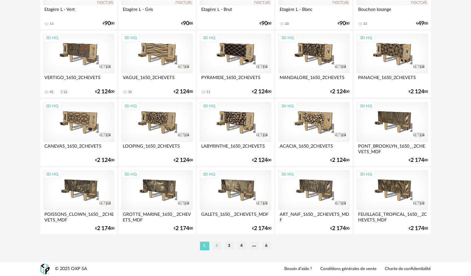
click at [218, 241] on li "2" at bounding box center [216, 245] width 9 height 9
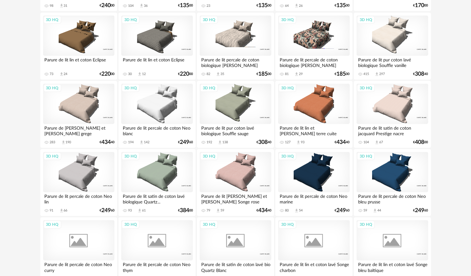
scroll to position [589, 0]
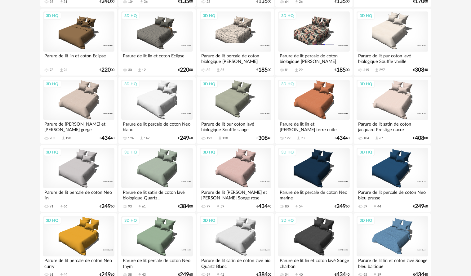
click at [237, 36] on div "3D HQ" at bounding box center [235, 31] width 71 height 40
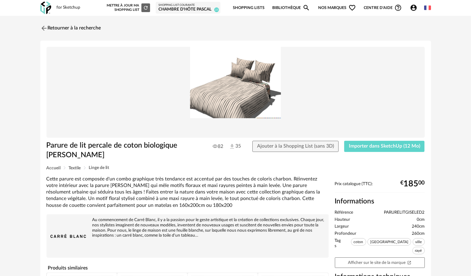
click at [38, 26] on div "Retourner à la recherche Parure de lit percale de coton biologique Gisèle 82 35…" at bounding box center [236, 187] width 402 height 332
click at [40, 27] on img at bounding box center [43, 28] width 9 height 9
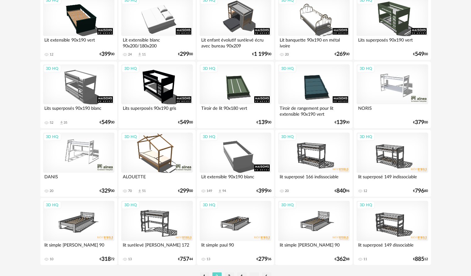
scroll to position [1240, 0]
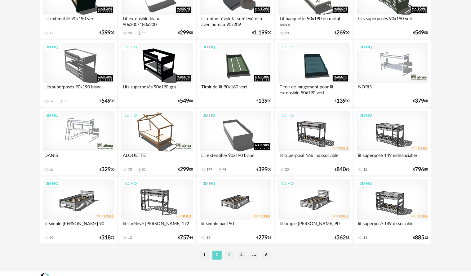
click at [231, 253] on li "3" at bounding box center [229, 255] width 9 height 9
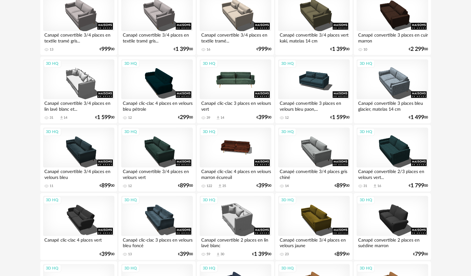
scroll to position [1249, 0]
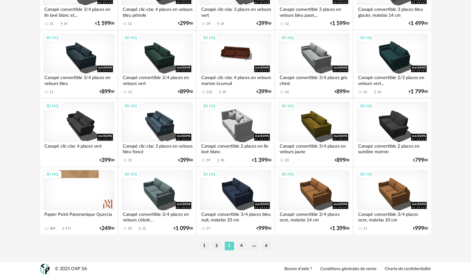
click at [243, 244] on li "4" at bounding box center [241, 245] width 9 height 9
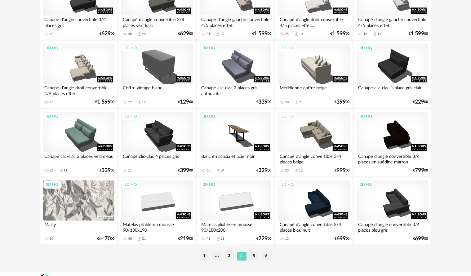
scroll to position [1249, 0]
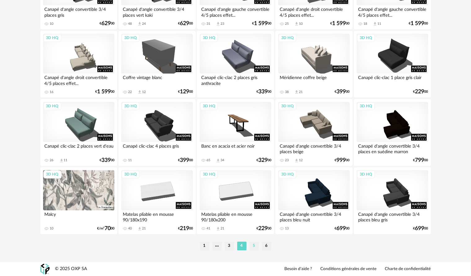
click at [253, 242] on li "5" at bounding box center [253, 245] width 9 height 9
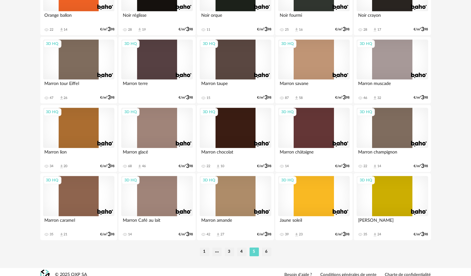
scroll to position [1249, 0]
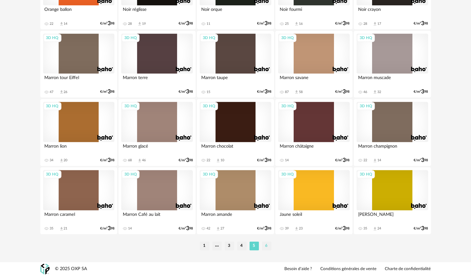
click at [263, 244] on li "6" at bounding box center [266, 245] width 9 height 9
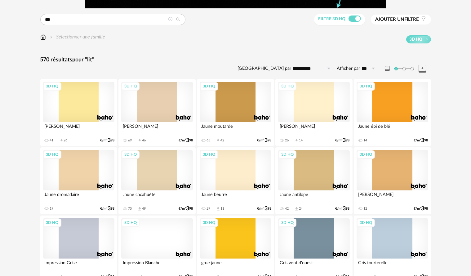
scroll to position [34, 0]
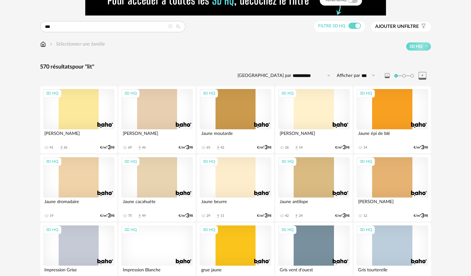
click at [69, 105] on div "3D HQ" at bounding box center [78, 109] width 71 height 40
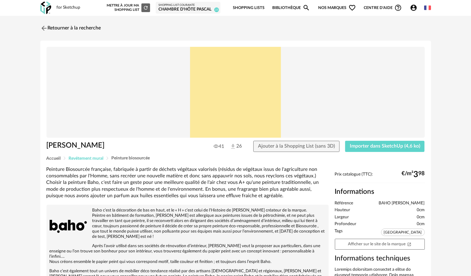
click at [96, 158] on span "Revêtement mural" at bounding box center [86, 158] width 35 height 4
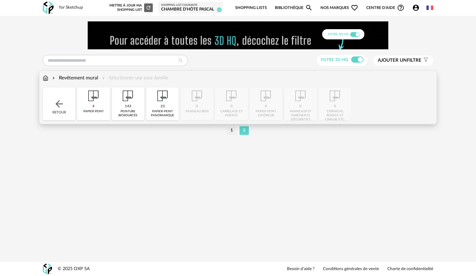
click at [124, 107] on div "143 peinture biosourcée" at bounding box center [128, 103] width 33 height 33
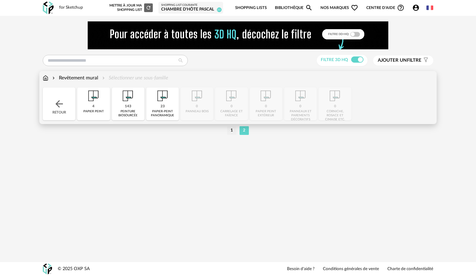
type input "***"
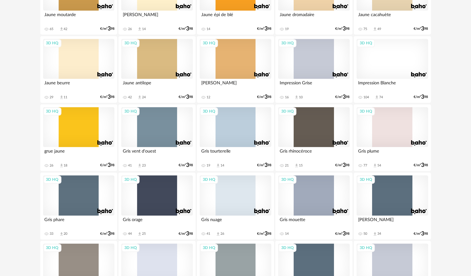
scroll to position [1249, 0]
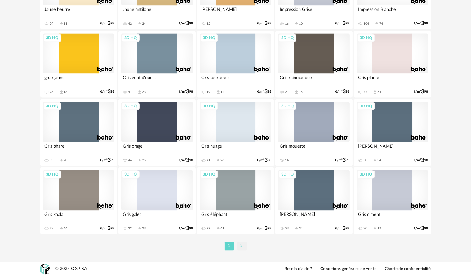
click at [240, 249] on li "2" at bounding box center [241, 245] width 9 height 9
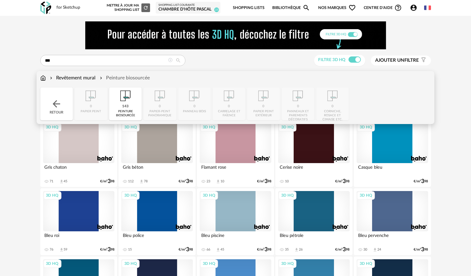
click at [66, 104] on div "Retour" at bounding box center [56, 103] width 33 height 33
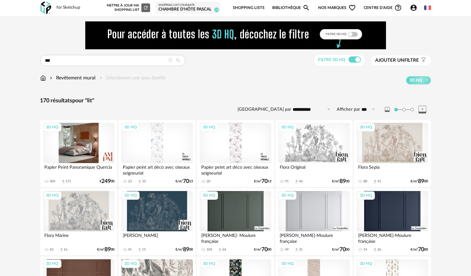
click at [83, 152] on div "3D HQ" at bounding box center [78, 143] width 71 height 40
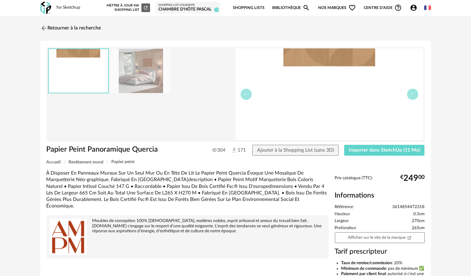
click at [127, 59] on img at bounding box center [141, 71] width 60 height 44
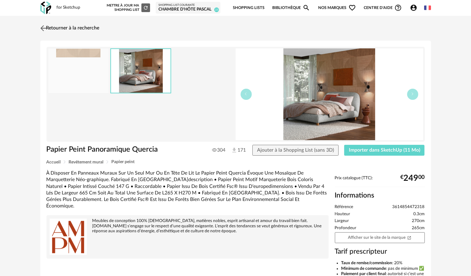
click at [45, 30] on img at bounding box center [43, 28] width 9 height 9
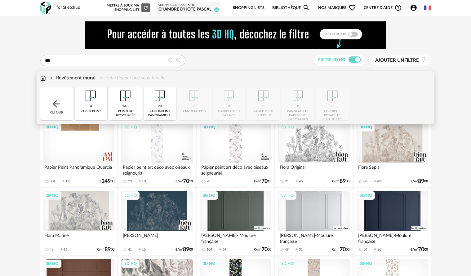
click at [86, 97] on img at bounding box center [90, 95] width 17 height 17
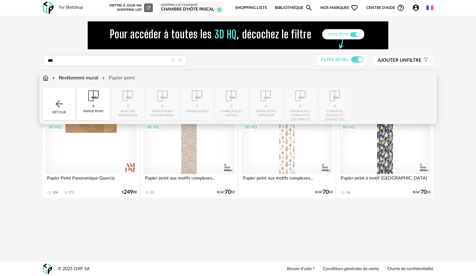
click at [50, 98] on div "Retour" at bounding box center [59, 103] width 33 height 33
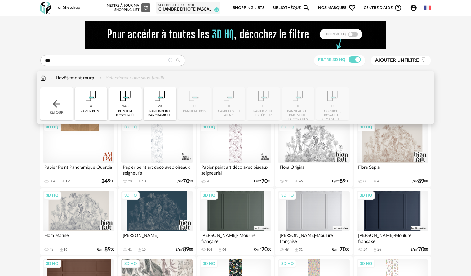
click at [128, 105] on div "143" at bounding box center [125, 106] width 7 height 5
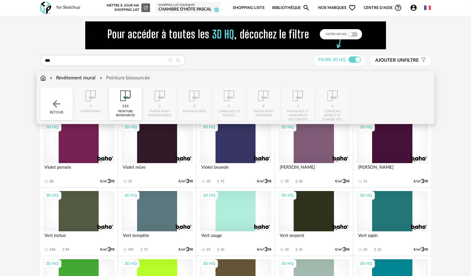
click at [62, 97] on div "Retour" at bounding box center [56, 103] width 33 height 33
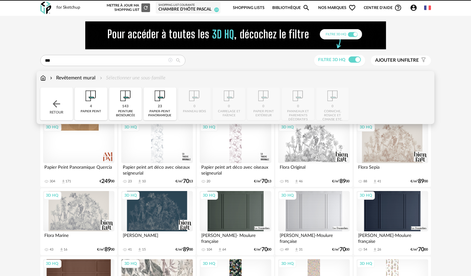
click at [156, 107] on div "23 papier-peint panoramique" at bounding box center [159, 103] width 33 height 33
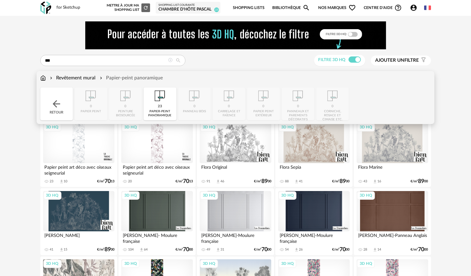
click at [55, 94] on div "Retour" at bounding box center [56, 103] width 33 height 33
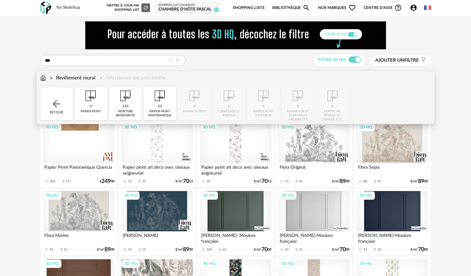
click at [63, 101] on div "Retour" at bounding box center [56, 103] width 33 height 33
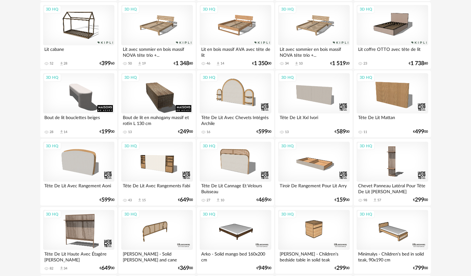
scroll to position [310, 0]
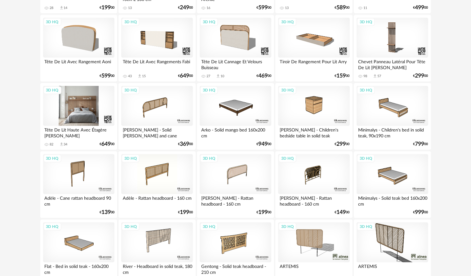
click at [92, 94] on div "3D HQ" at bounding box center [78, 106] width 71 height 40
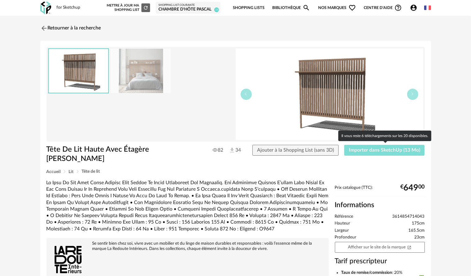
click at [374, 151] on span "Importer dans SketchUp (13 Mo)" at bounding box center [384, 150] width 71 height 5
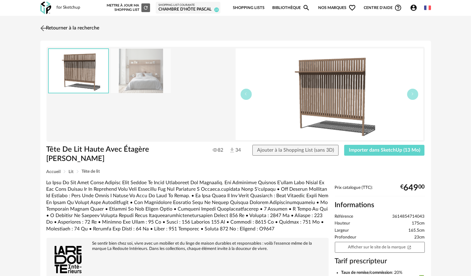
click at [46, 29] on img at bounding box center [43, 28] width 9 height 9
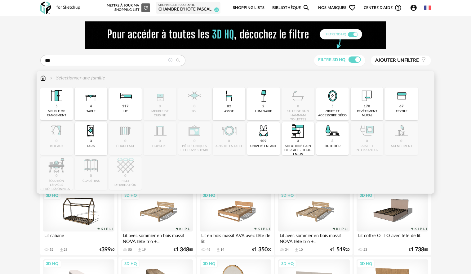
click at [126, 103] on img at bounding box center [125, 95] width 17 height 17
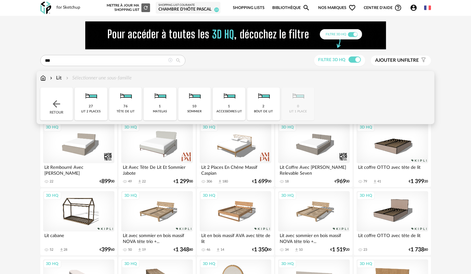
click at [222, 103] on img at bounding box center [229, 95] width 17 height 17
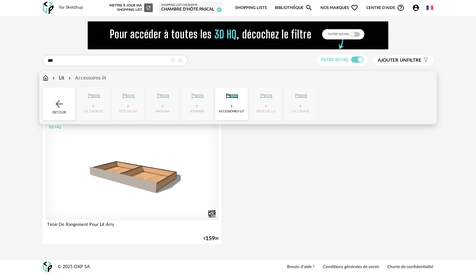
click at [62, 101] on img at bounding box center [59, 103] width 11 height 11
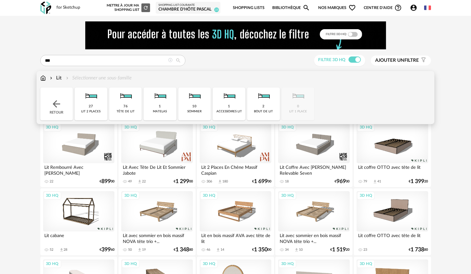
click at [168, 98] on img at bounding box center [160, 95] width 17 height 17
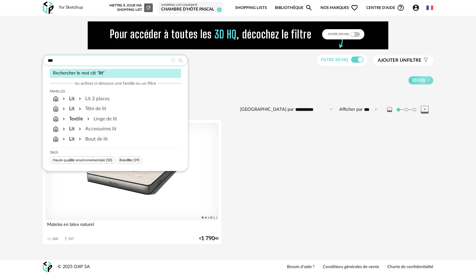
drag, startPoint x: 72, startPoint y: 63, endPoint x: 19, endPoint y: 62, distance: 53.0
click at [19, 62] on div "**********" at bounding box center [238, 136] width 476 height 241
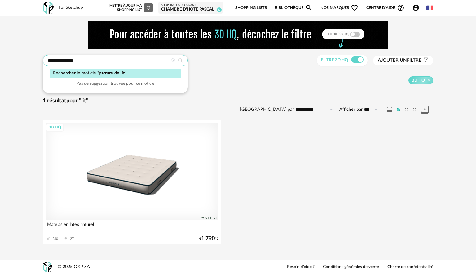
click at [54, 62] on input "**********" at bounding box center [115, 60] width 145 height 11
type input "**********"
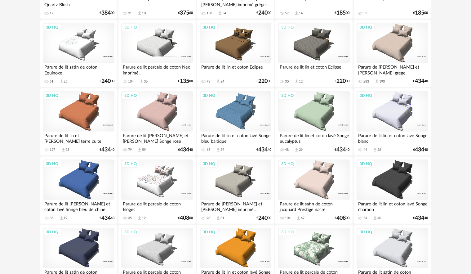
scroll to position [509, 0]
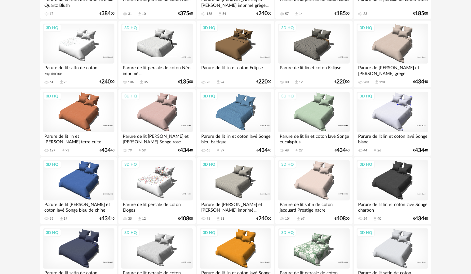
click at [390, 34] on div "3D HQ" at bounding box center [391, 44] width 71 height 40
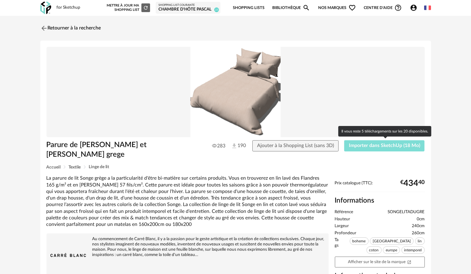
click at [374, 150] on button "Importer dans SketchUp (18 Mo)" at bounding box center [384, 145] width 81 height 11
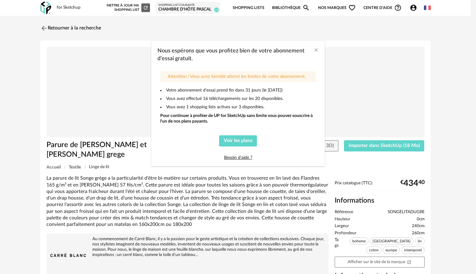
click at [312, 52] on div "Nous espérons que vous profitez bien de votre abonnement d'essai gratuit." at bounding box center [237, 54] width 161 height 15
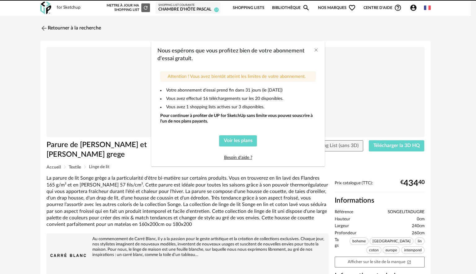
click at [42, 27] on div "Nous espérons que vous profitez bien de votre abonnement d'essai gratuit. Atten…" at bounding box center [238, 137] width 476 height 274
click at [316, 52] on icon "Close" at bounding box center [316, 49] width 5 height 5
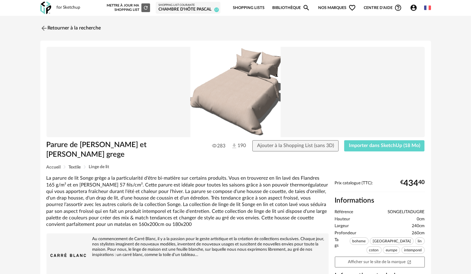
click at [292, 8] on link "Bibliothèque Magnify icon" at bounding box center [291, 8] width 38 height 15
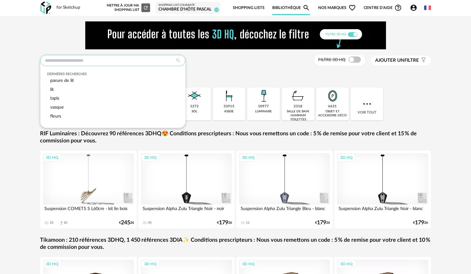
click at [143, 59] on input "text" at bounding box center [112, 60] width 145 height 11
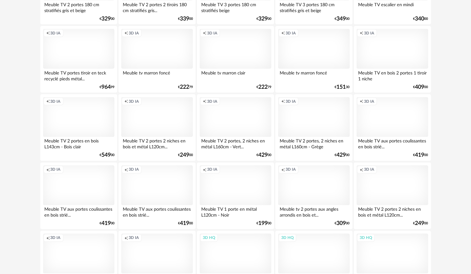
scroll to position [1034, 0]
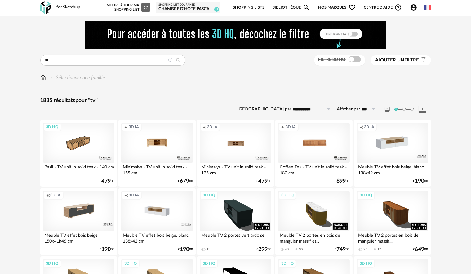
scroll to position [0, 0]
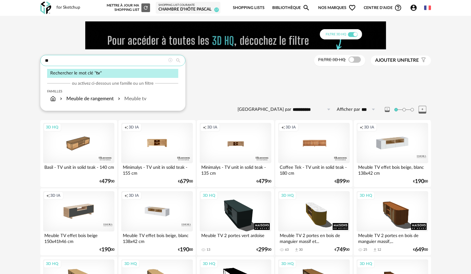
click at [62, 58] on input "**" at bounding box center [112, 60] width 145 height 11
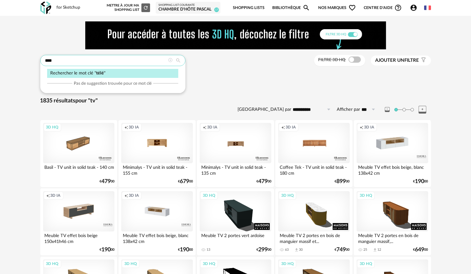
type input "****"
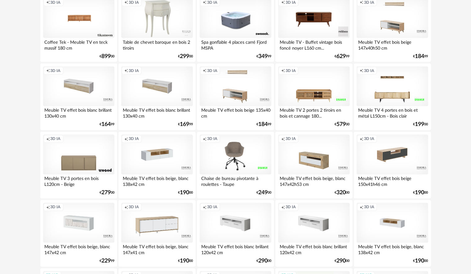
scroll to position [941, 0]
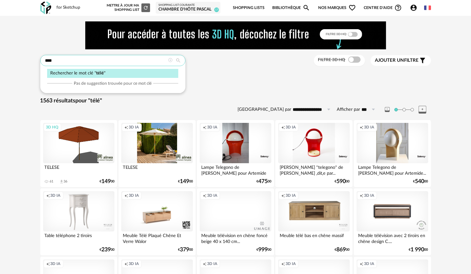
drag, startPoint x: 82, startPoint y: 58, endPoint x: 40, endPoint y: 58, distance: 42.1
click at [42, 58] on input "****" at bounding box center [112, 60] width 145 height 11
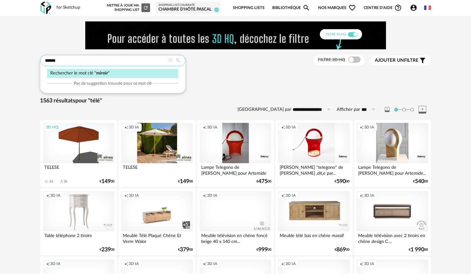
type input "******"
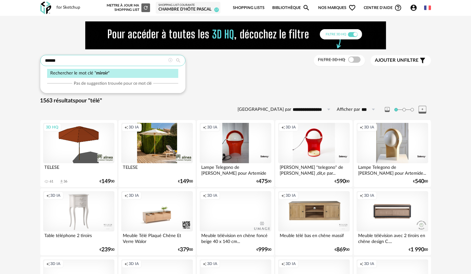
type input "**********"
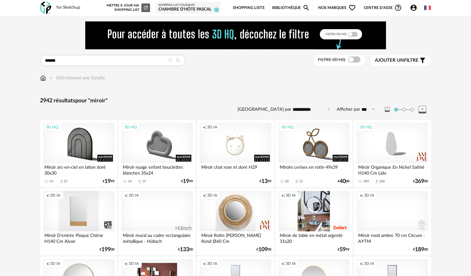
click at [353, 63] on span at bounding box center [354, 59] width 12 height 6
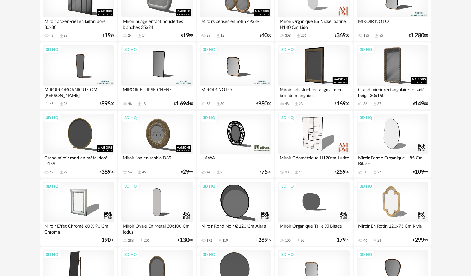
scroll to position [217, 0]
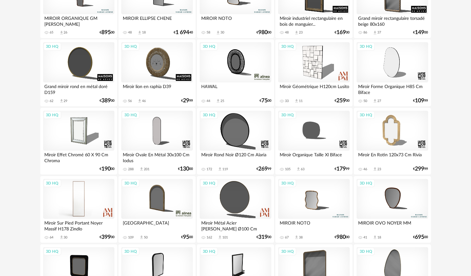
click at [67, 196] on div "3D HQ" at bounding box center [78, 199] width 71 height 40
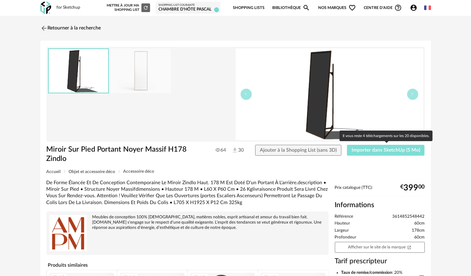
click at [357, 152] on span "Importer dans SketchUp (5 Mo)" at bounding box center [385, 150] width 68 height 5
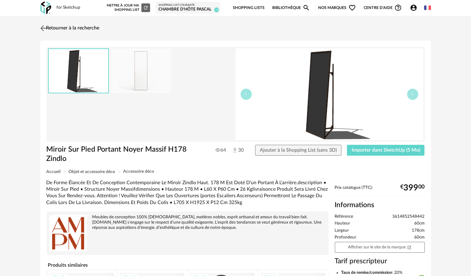
click at [41, 28] on img at bounding box center [43, 28] width 9 height 9
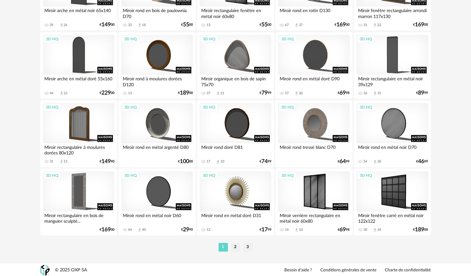
scroll to position [1249, 0]
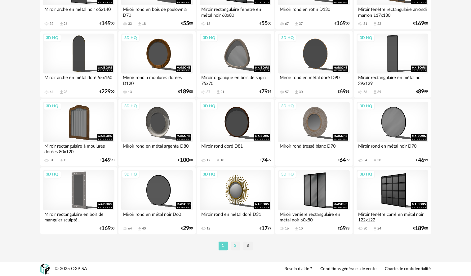
click at [236, 244] on li "2" at bounding box center [235, 245] width 9 height 9
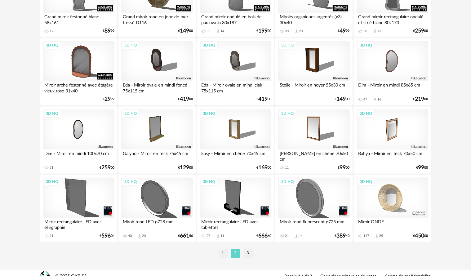
scroll to position [1249, 0]
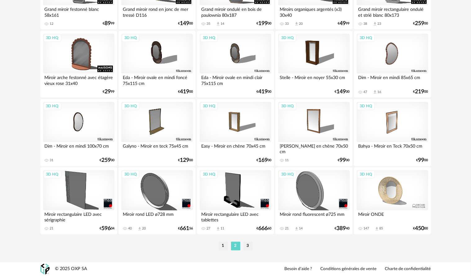
drag, startPoint x: 225, startPoint y: 245, endPoint x: 224, endPoint y: 241, distance: 4.5
click at [225, 245] on li "1" at bounding box center [222, 245] width 9 height 9
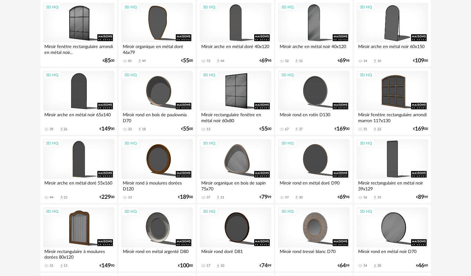
scroll to position [1147, 0]
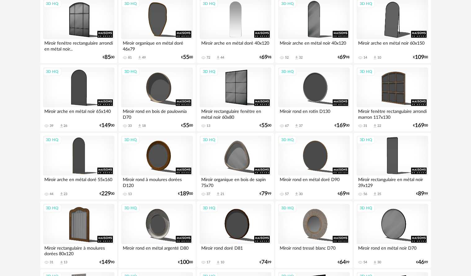
click at [220, 29] on div "3D HQ" at bounding box center [235, 19] width 71 height 40
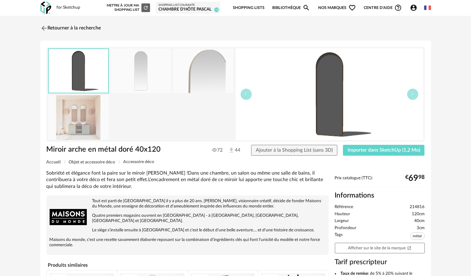
click at [182, 66] on img at bounding box center [203, 71] width 60 height 44
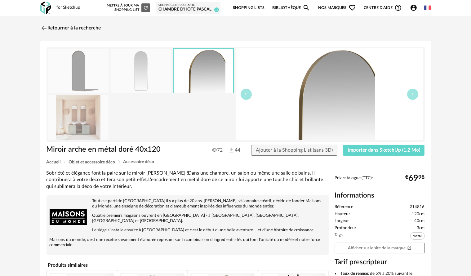
click at [154, 69] on img at bounding box center [141, 71] width 60 height 44
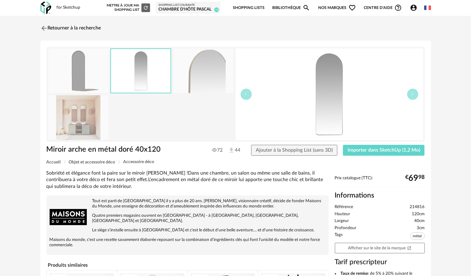
click at [90, 122] on img at bounding box center [78, 117] width 60 height 44
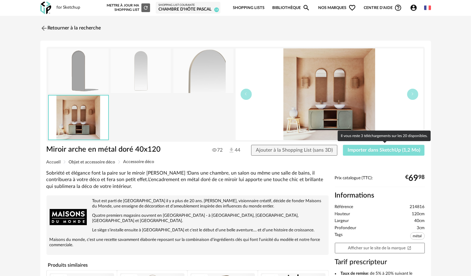
click at [383, 154] on button "Importer dans SketchUp (1,2 Mo)" at bounding box center [384, 150] width 82 height 11
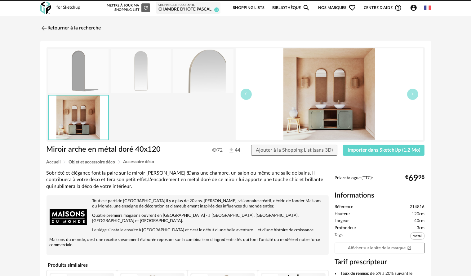
click at [442, 0] on div at bounding box center [235, 0] width 471 height 1
